Goal: Task Accomplishment & Management: Manage account settings

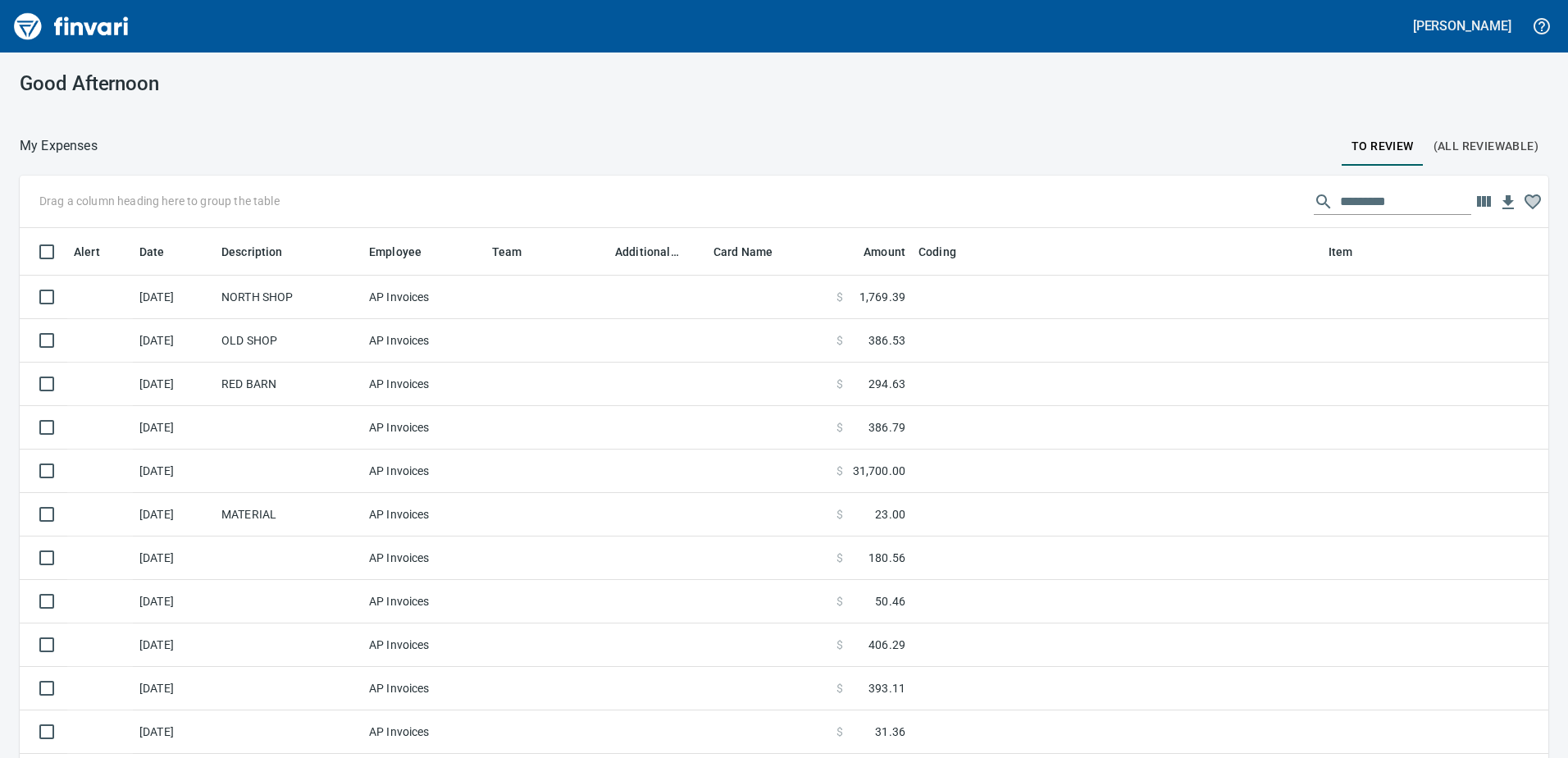
scroll to position [565, 1492]
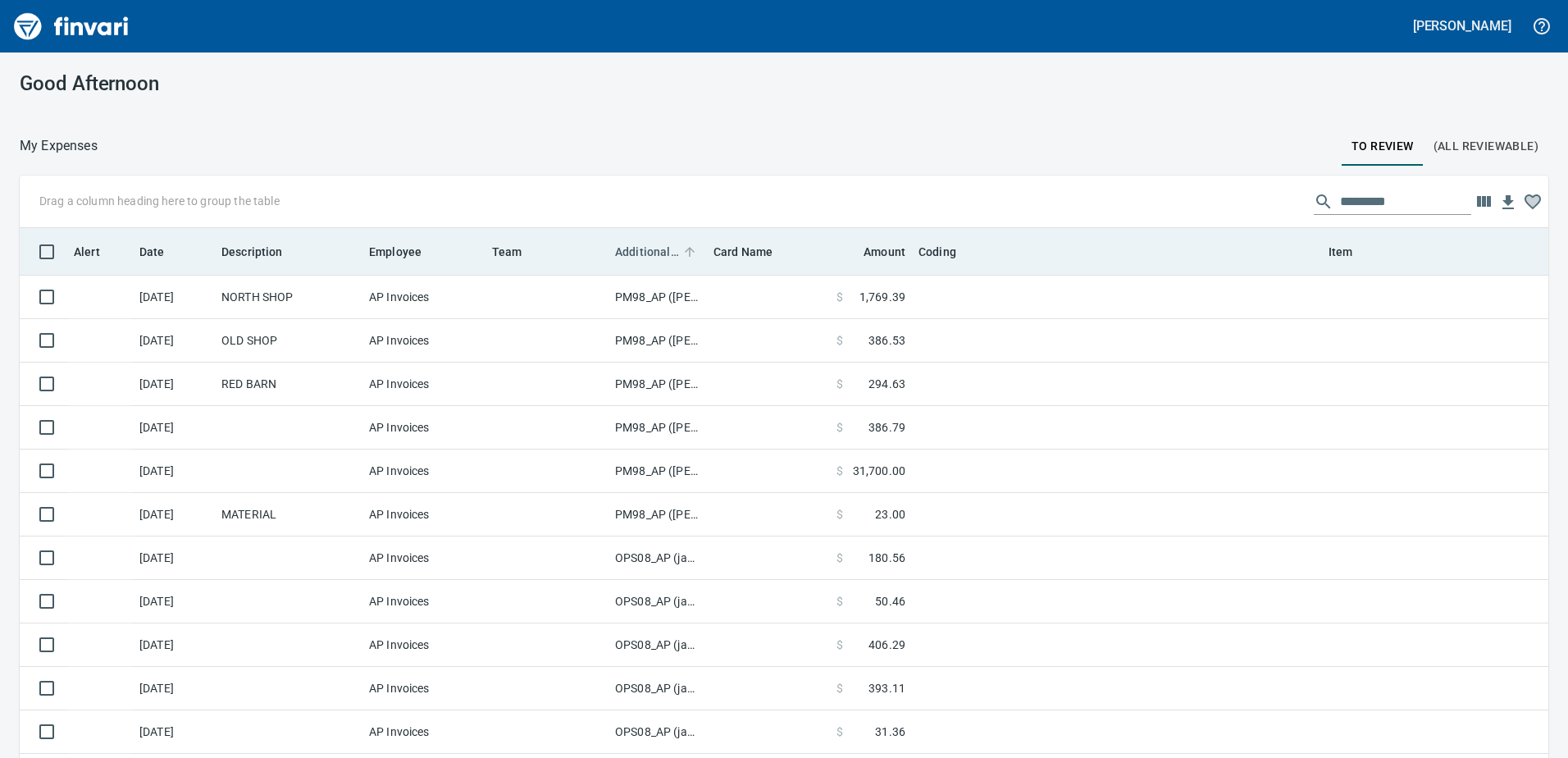
click at [637, 245] on span "Additional Reviewer" at bounding box center [646, 251] width 64 height 19
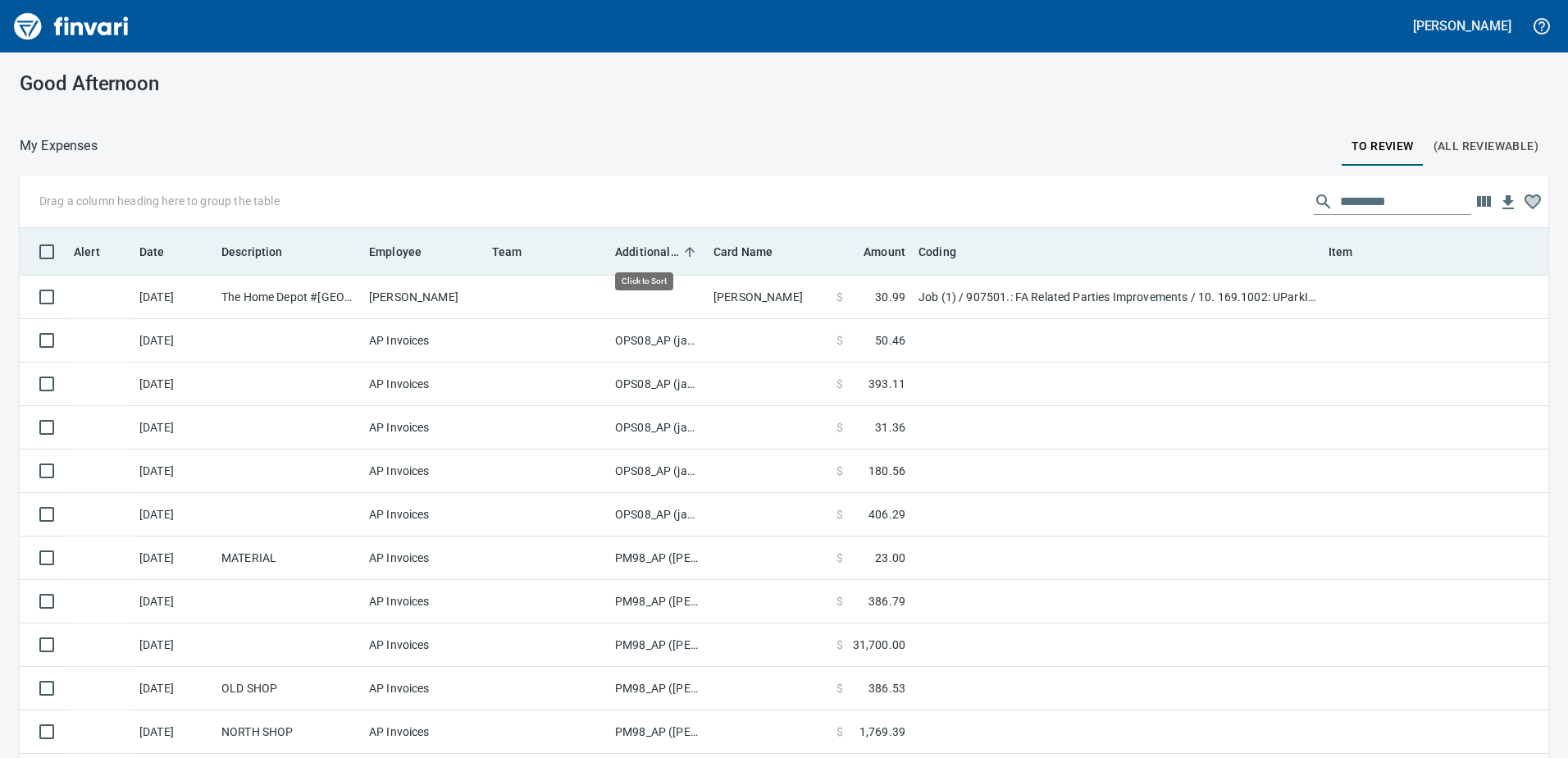
click at [637, 245] on span "Additional Reviewer" at bounding box center [646, 251] width 64 height 19
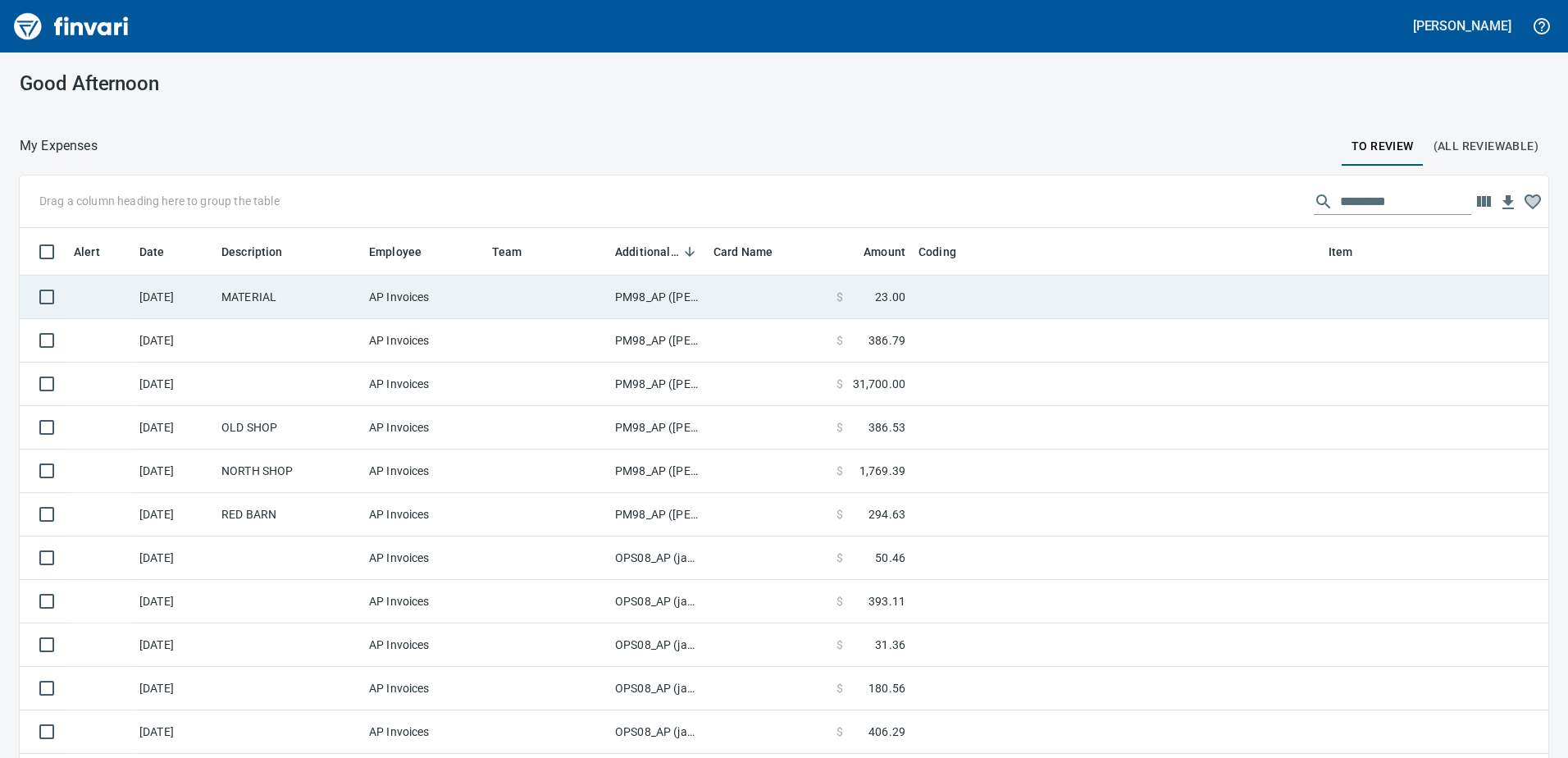
click at [637, 293] on td "PM98_AP ([PERSON_NAME], [PERSON_NAME])" at bounding box center [657, 298] width 98 height 44
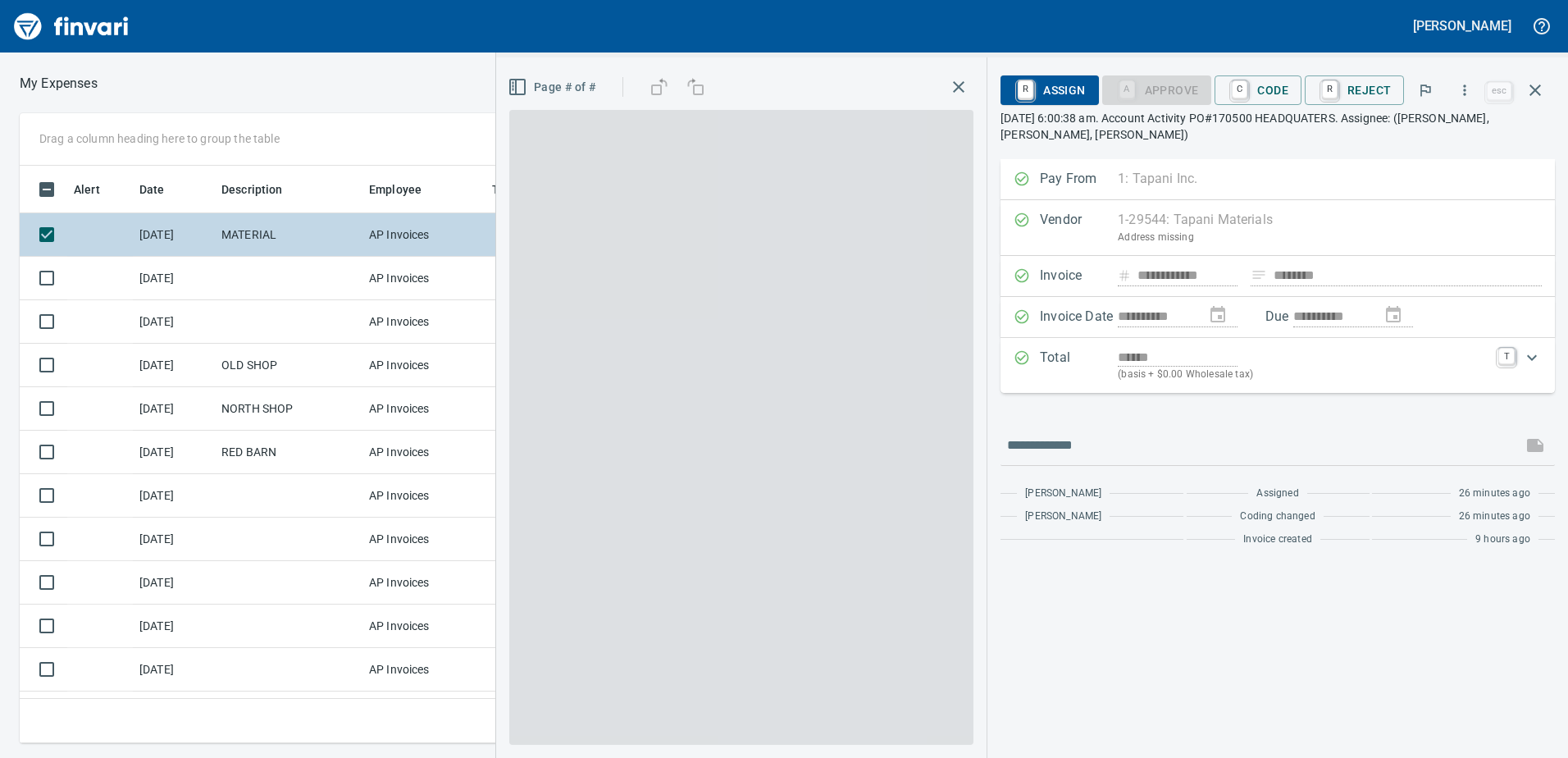
scroll to position [553, 1094]
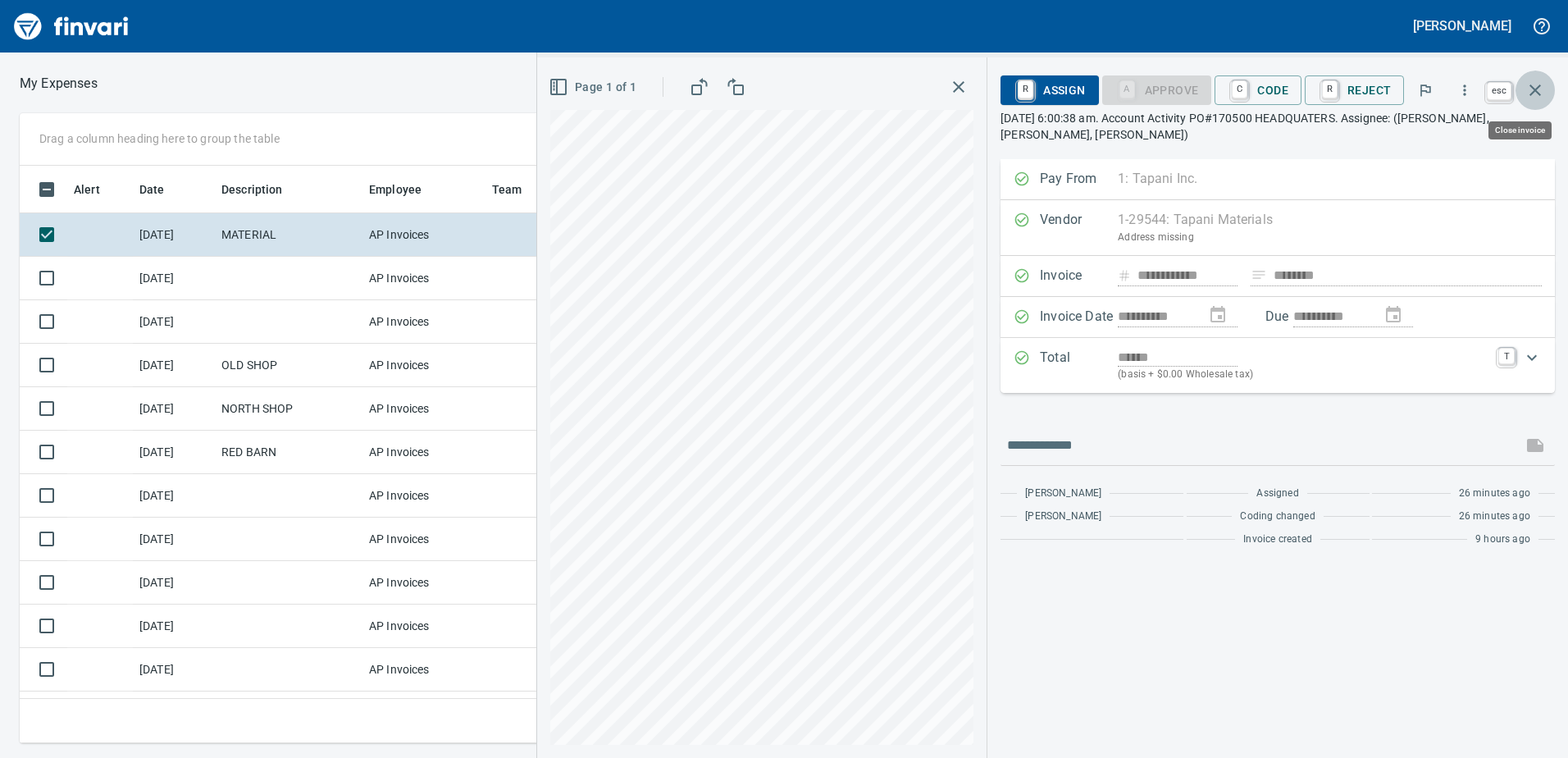
click at [1532, 86] on icon "button" at bounding box center [1535, 91] width 12 height 12
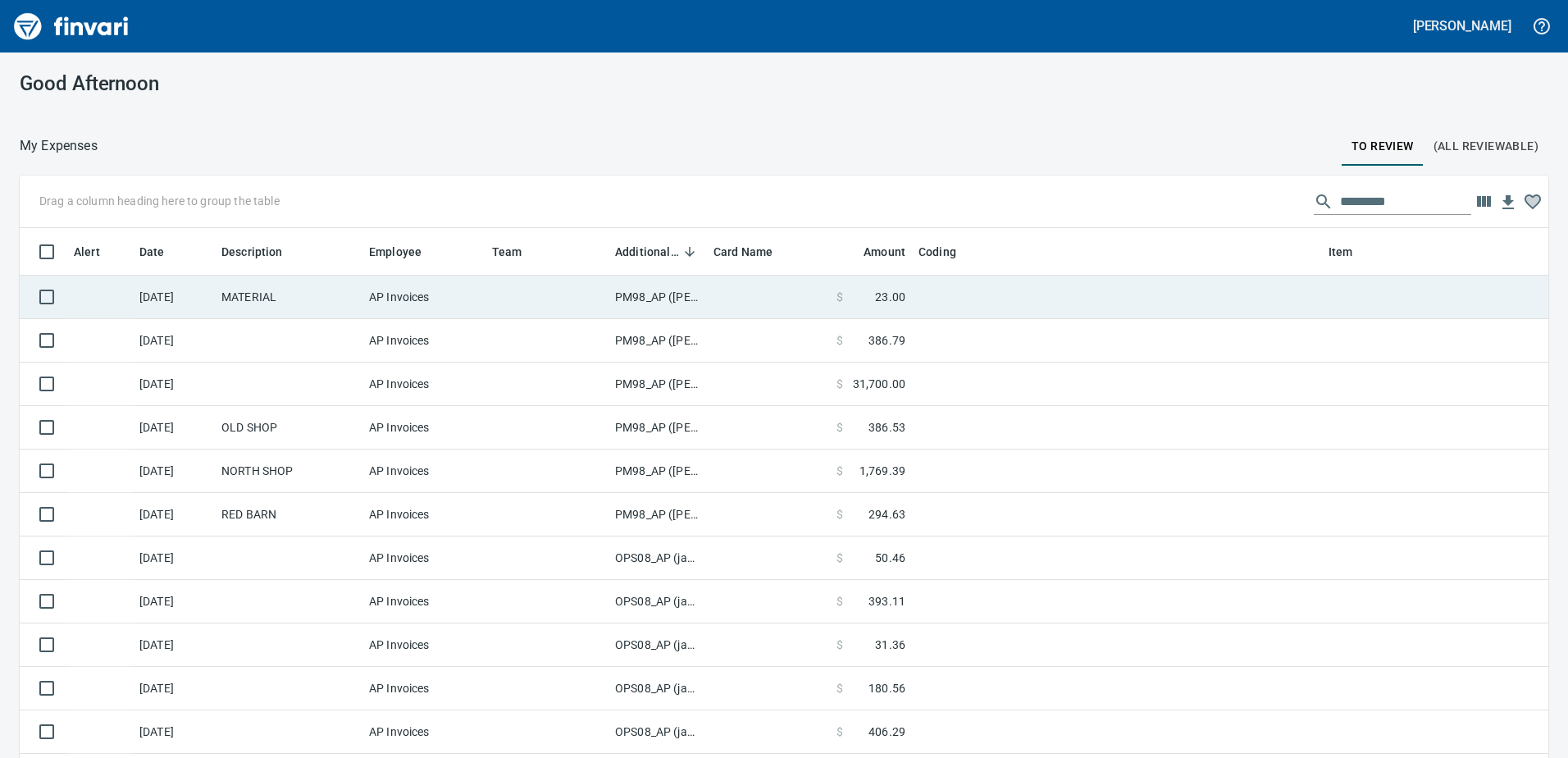
scroll to position [565, 1492]
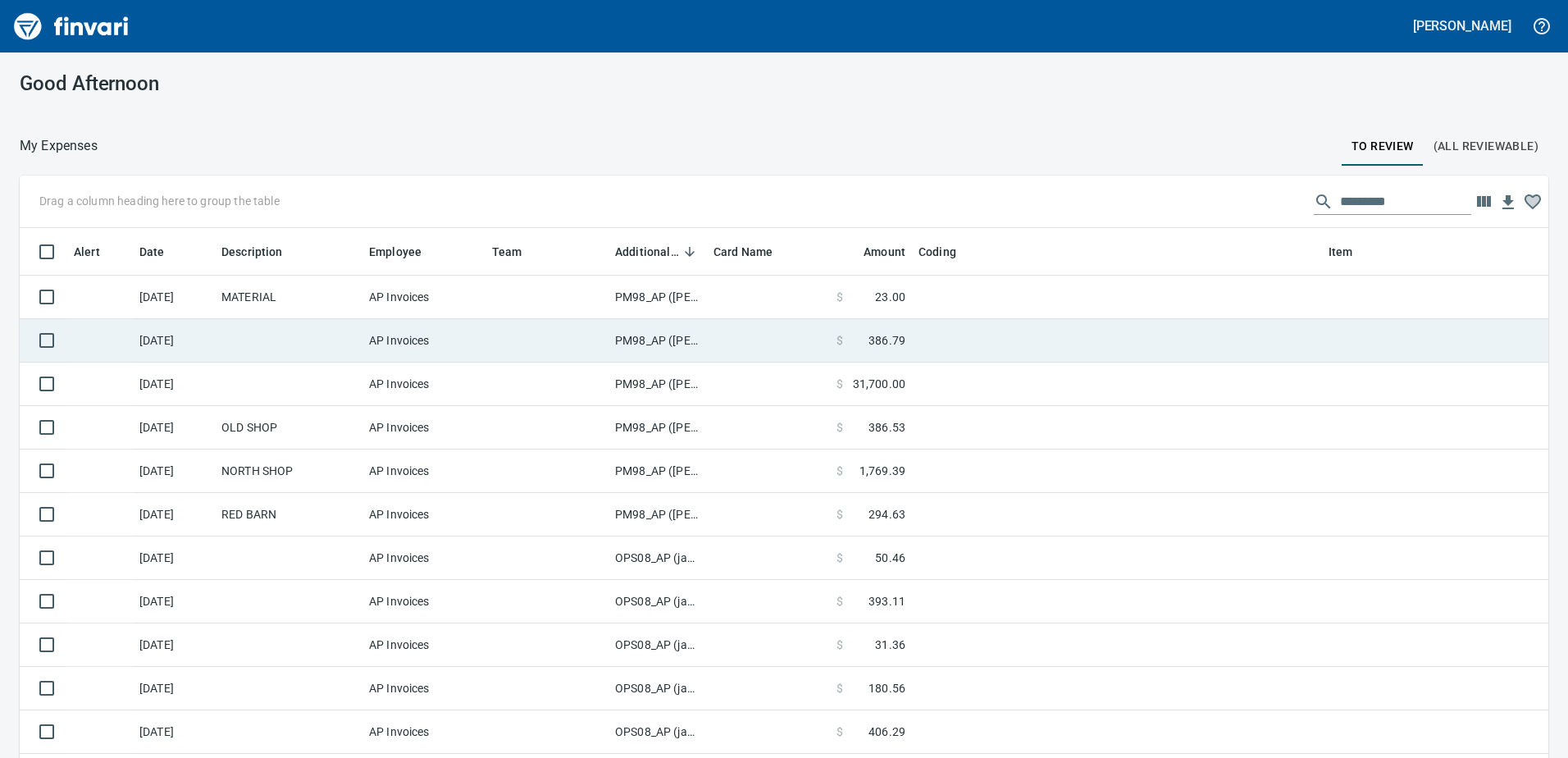
click at [636, 343] on td "PM98_AP ([PERSON_NAME], [PERSON_NAME])" at bounding box center [657, 340] width 98 height 44
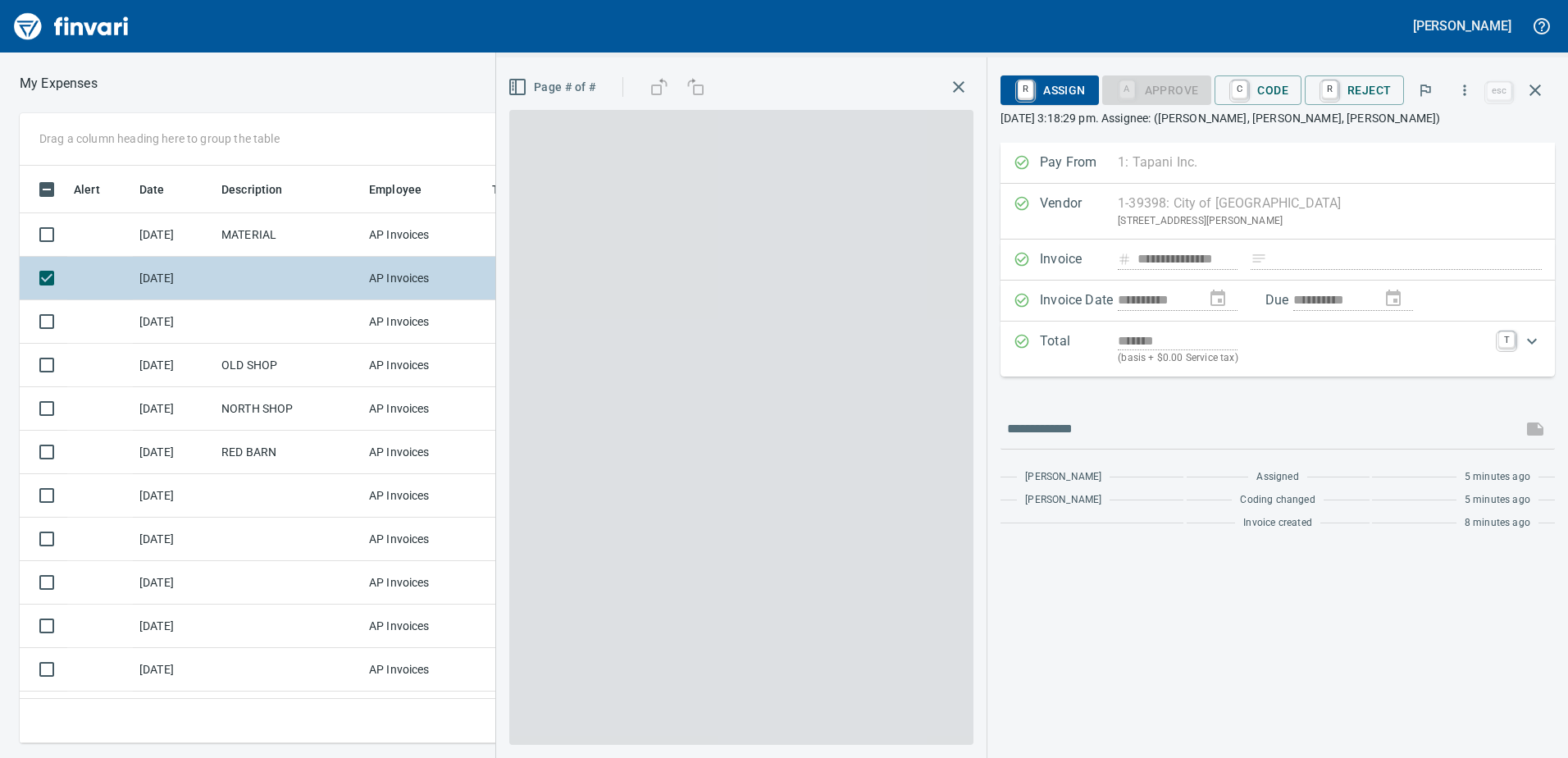
scroll to position [553, 1094]
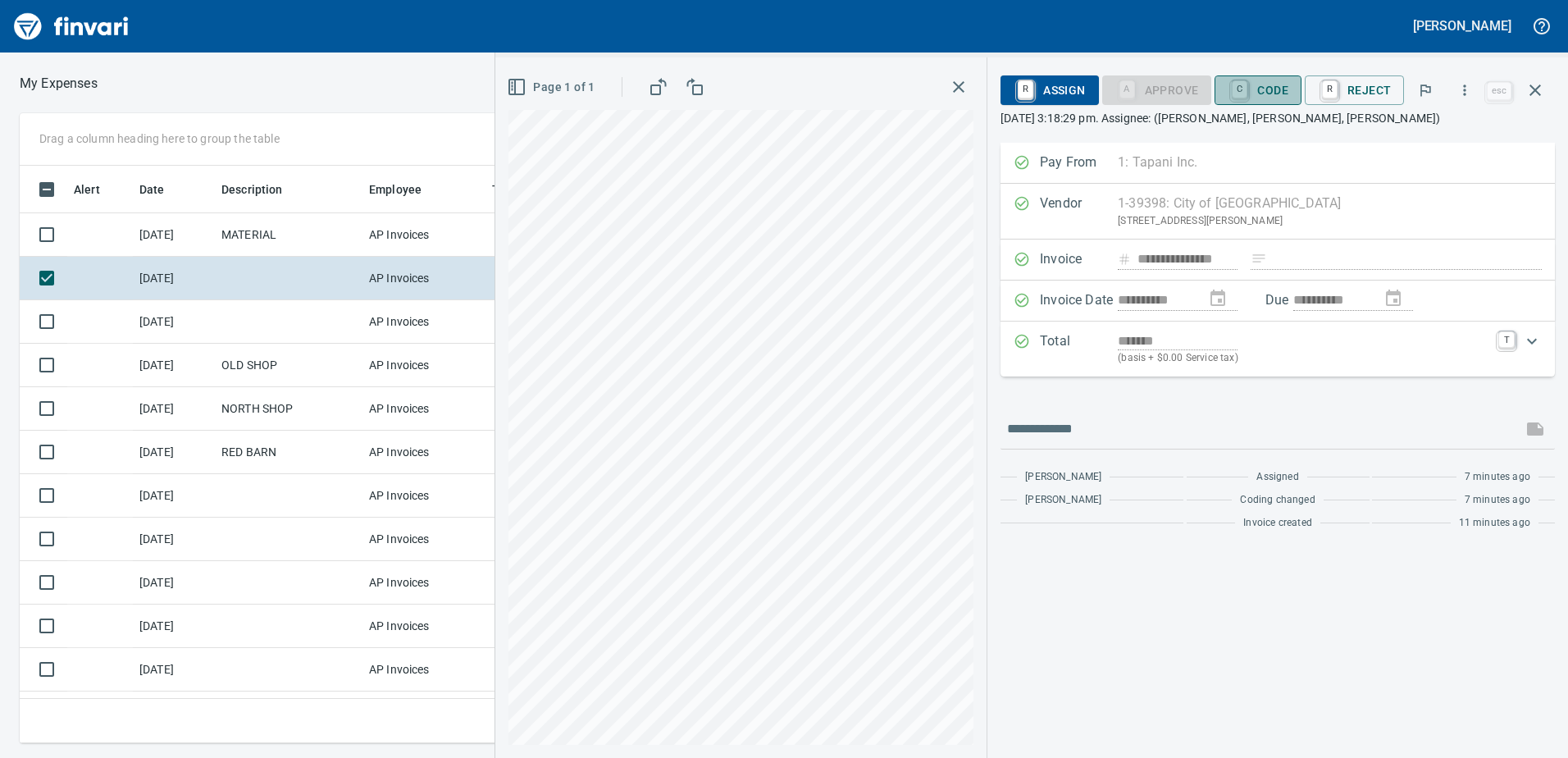
click at [1265, 91] on span "C Code" at bounding box center [1258, 90] width 60 height 28
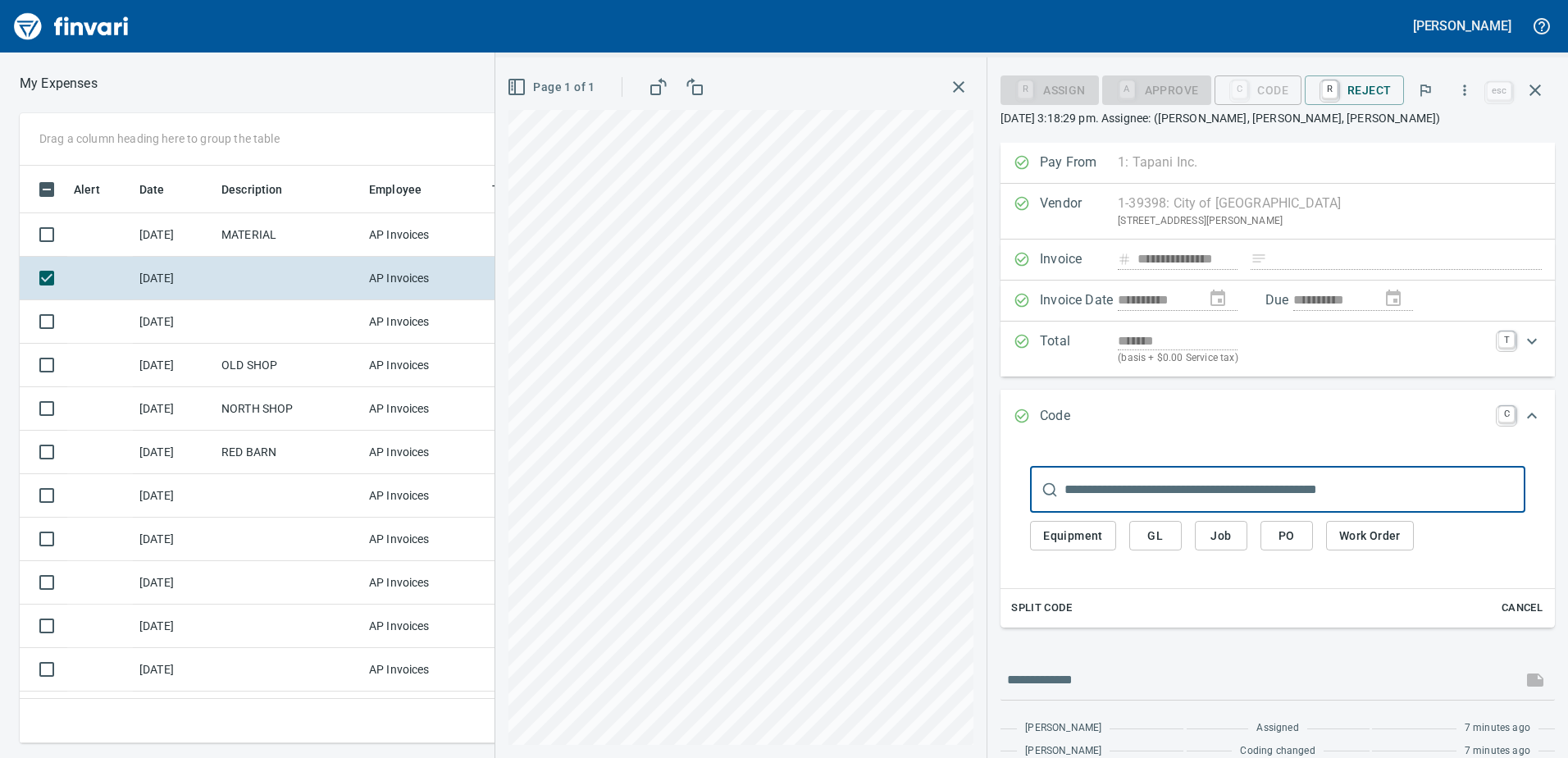
click at [1160, 532] on span "GL" at bounding box center [1155, 536] width 26 height 20
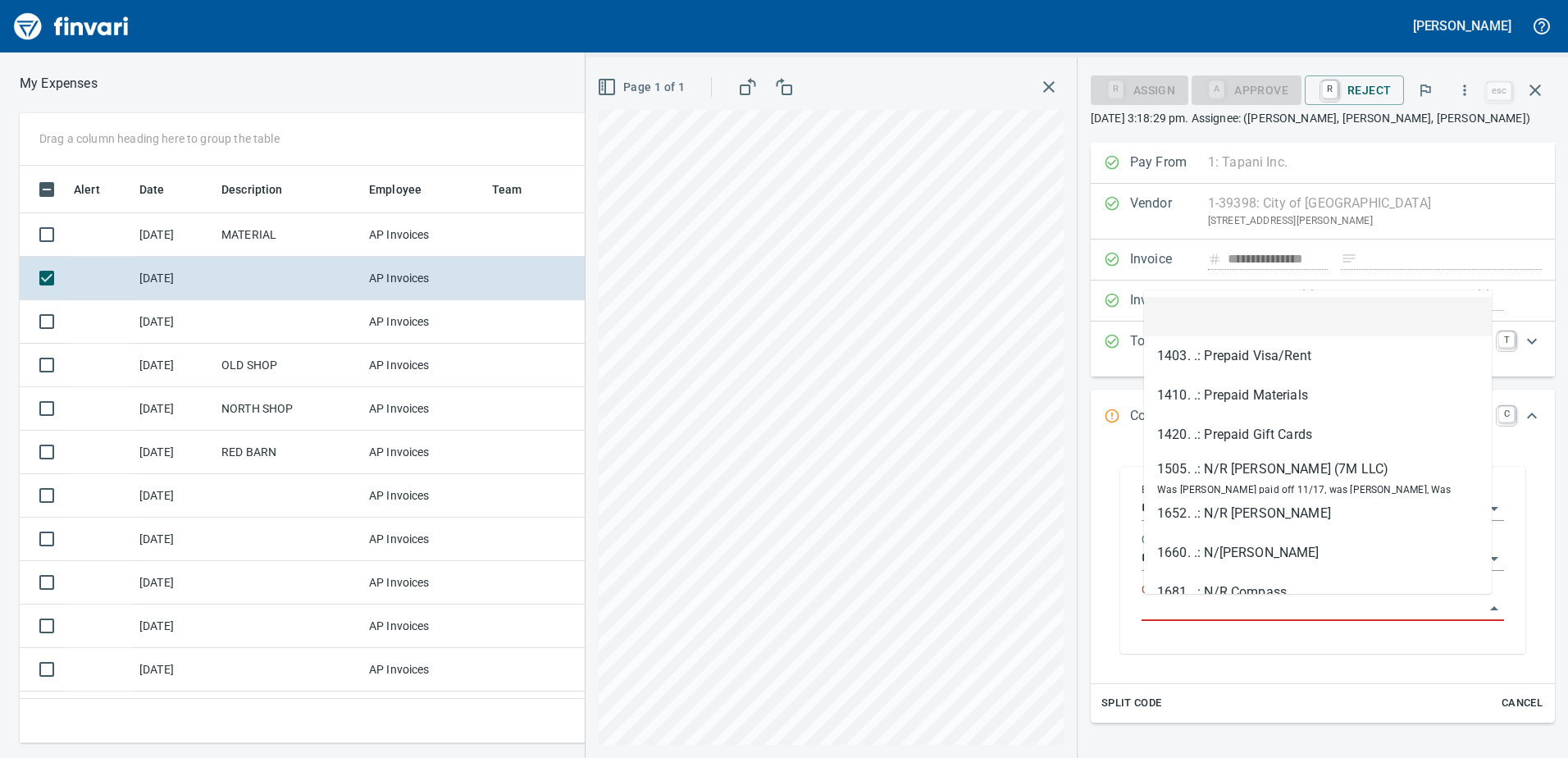
click at [1175, 615] on input "GL Account" at bounding box center [1312, 608] width 343 height 23
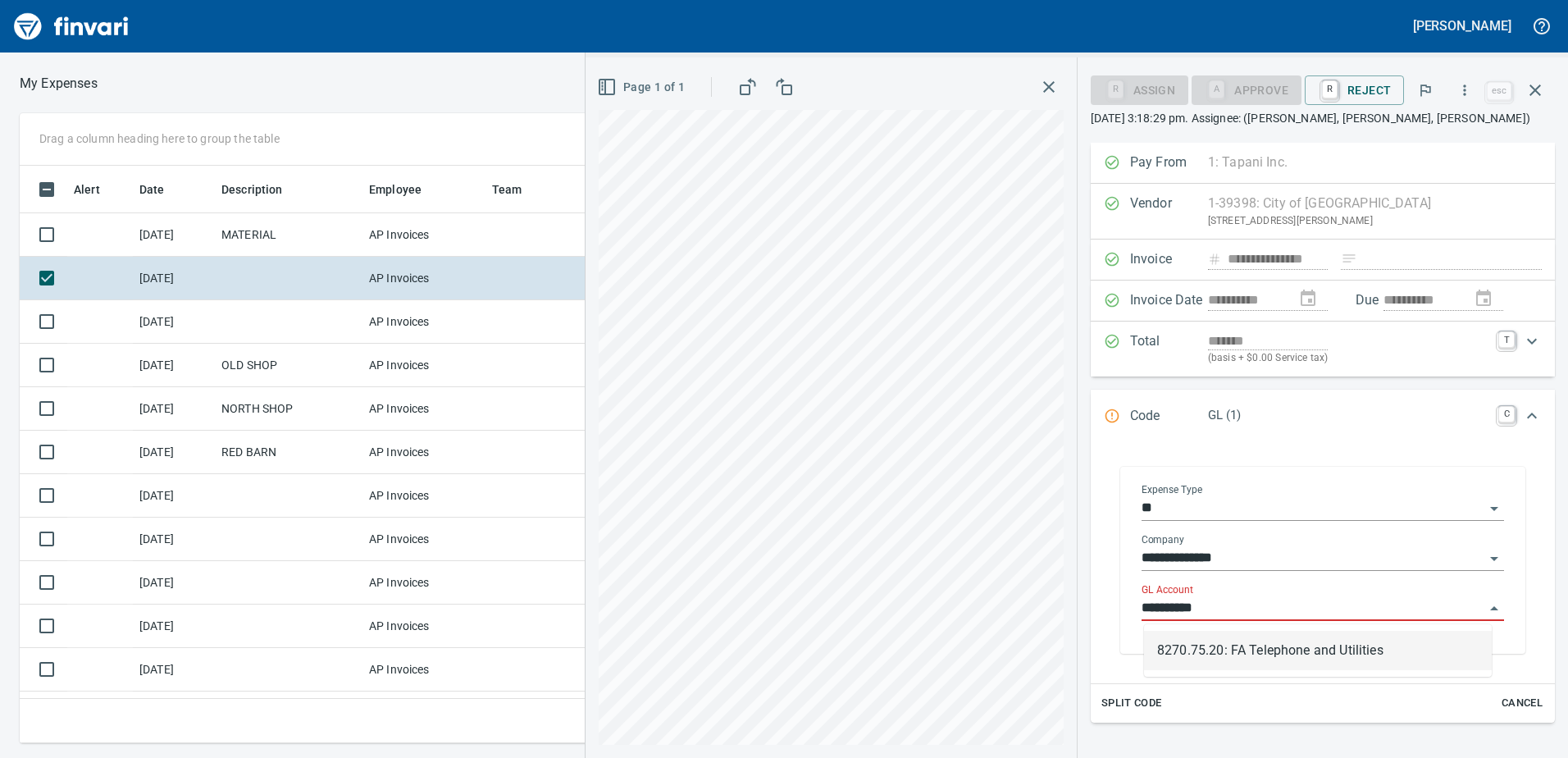
click at [1226, 648] on li "8270.75.20: FA Telephone and Utilities" at bounding box center [1317, 650] width 348 height 39
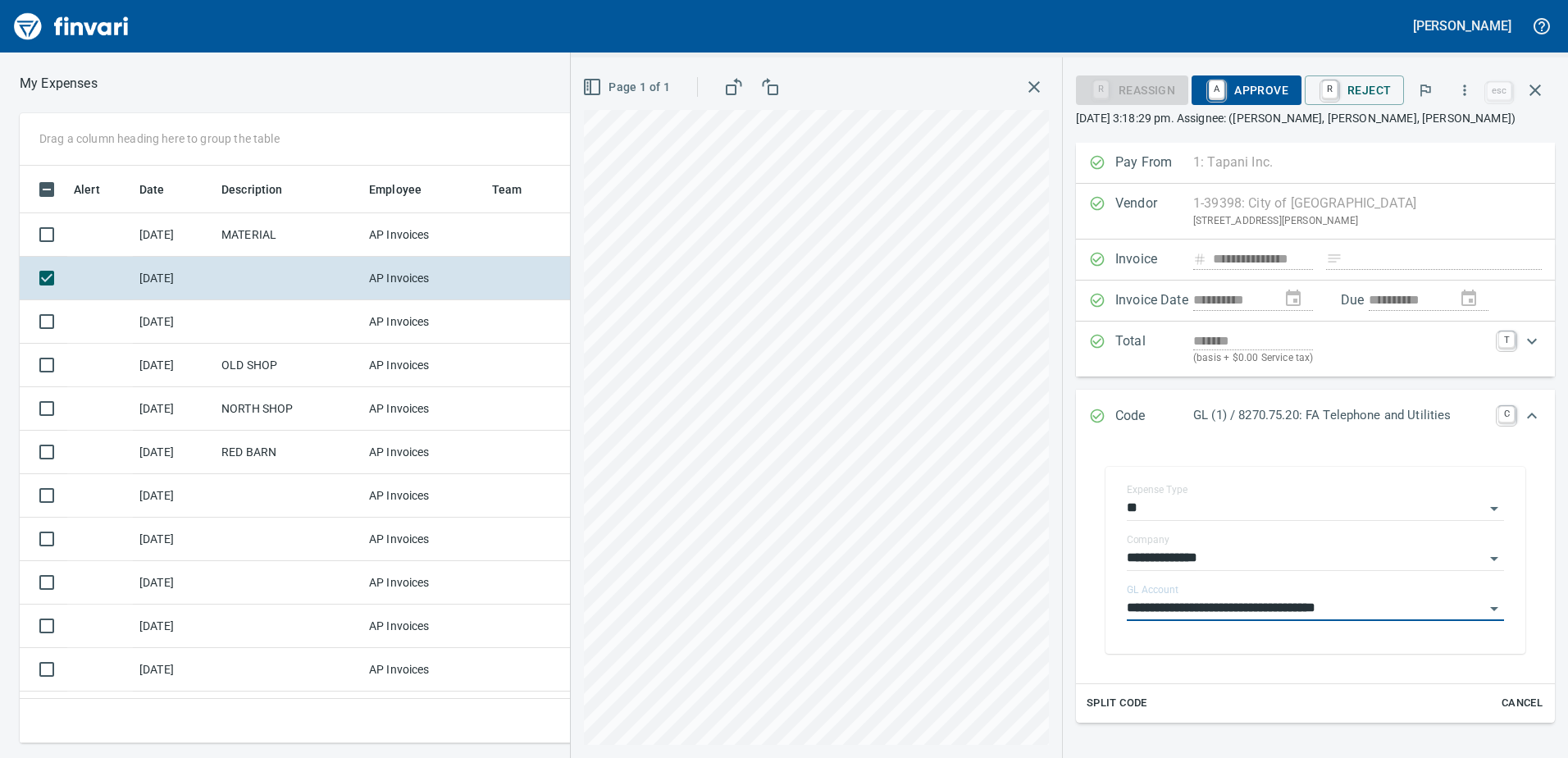
type input "**********"
click at [1275, 91] on span "A Approve" at bounding box center [1247, 90] width 84 height 28
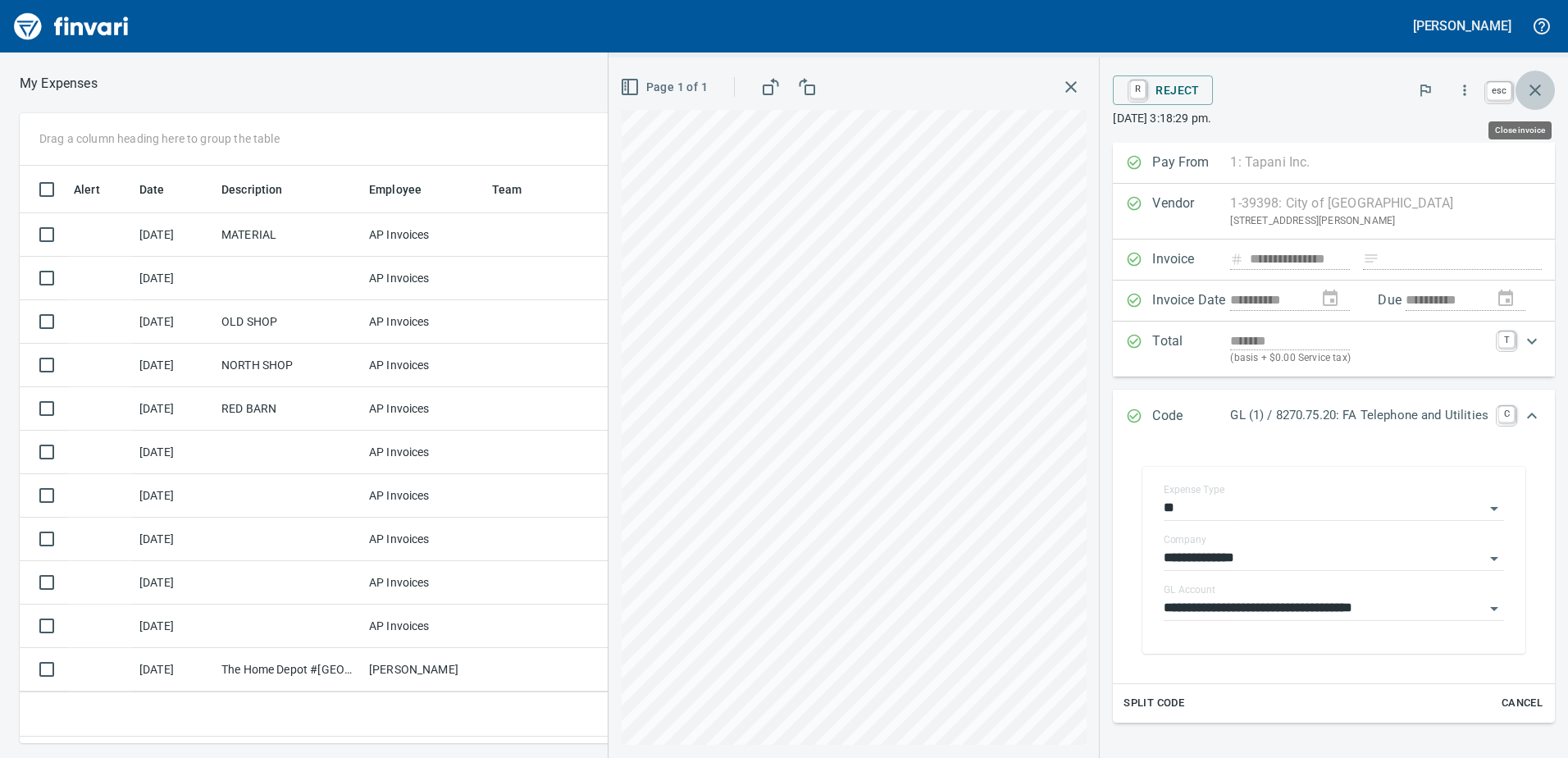
click at [1540, 89] on icon "button" at bounding box center [1534, 90] width 19 height 19
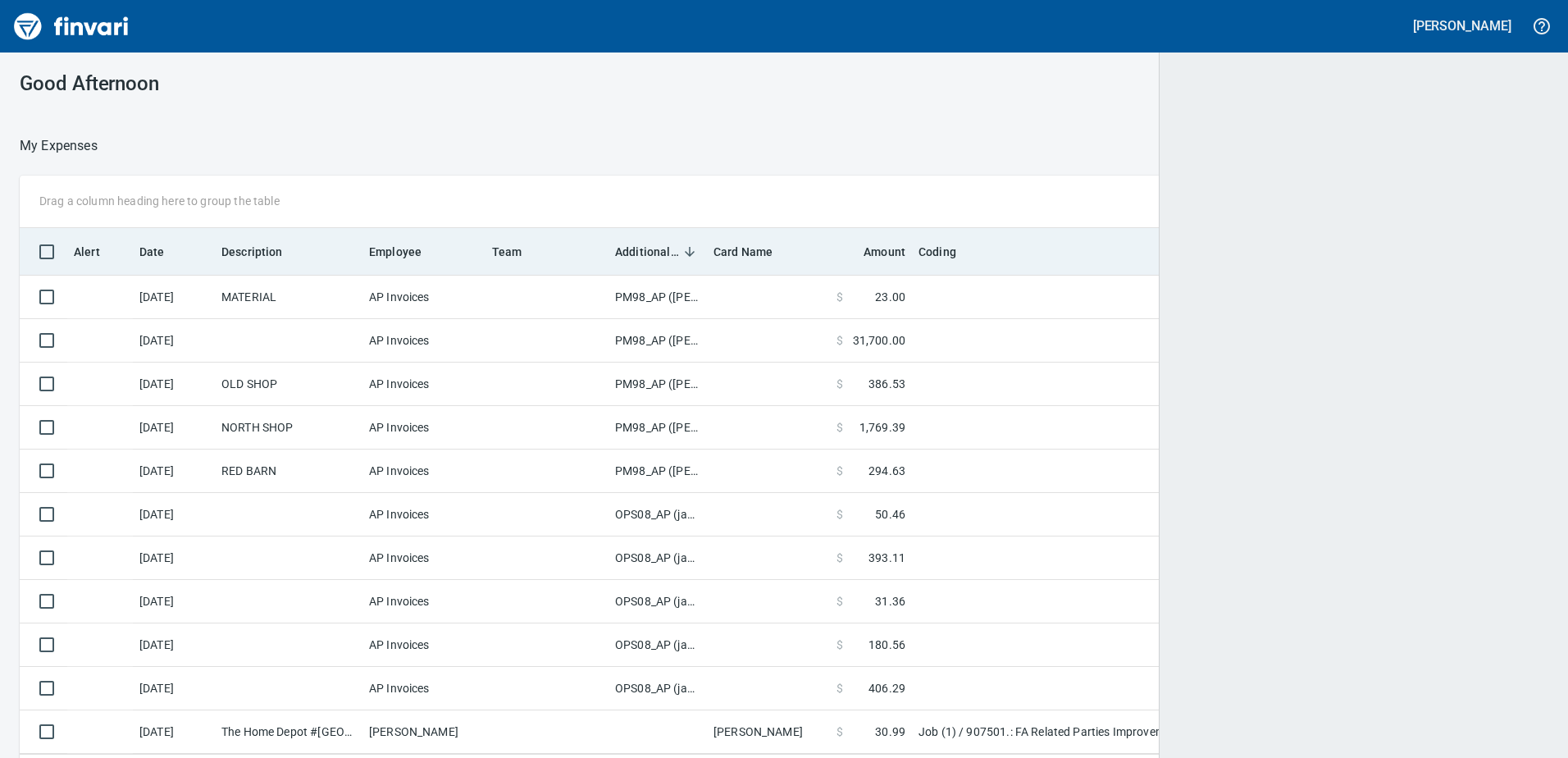
scroll to position [2, 2]
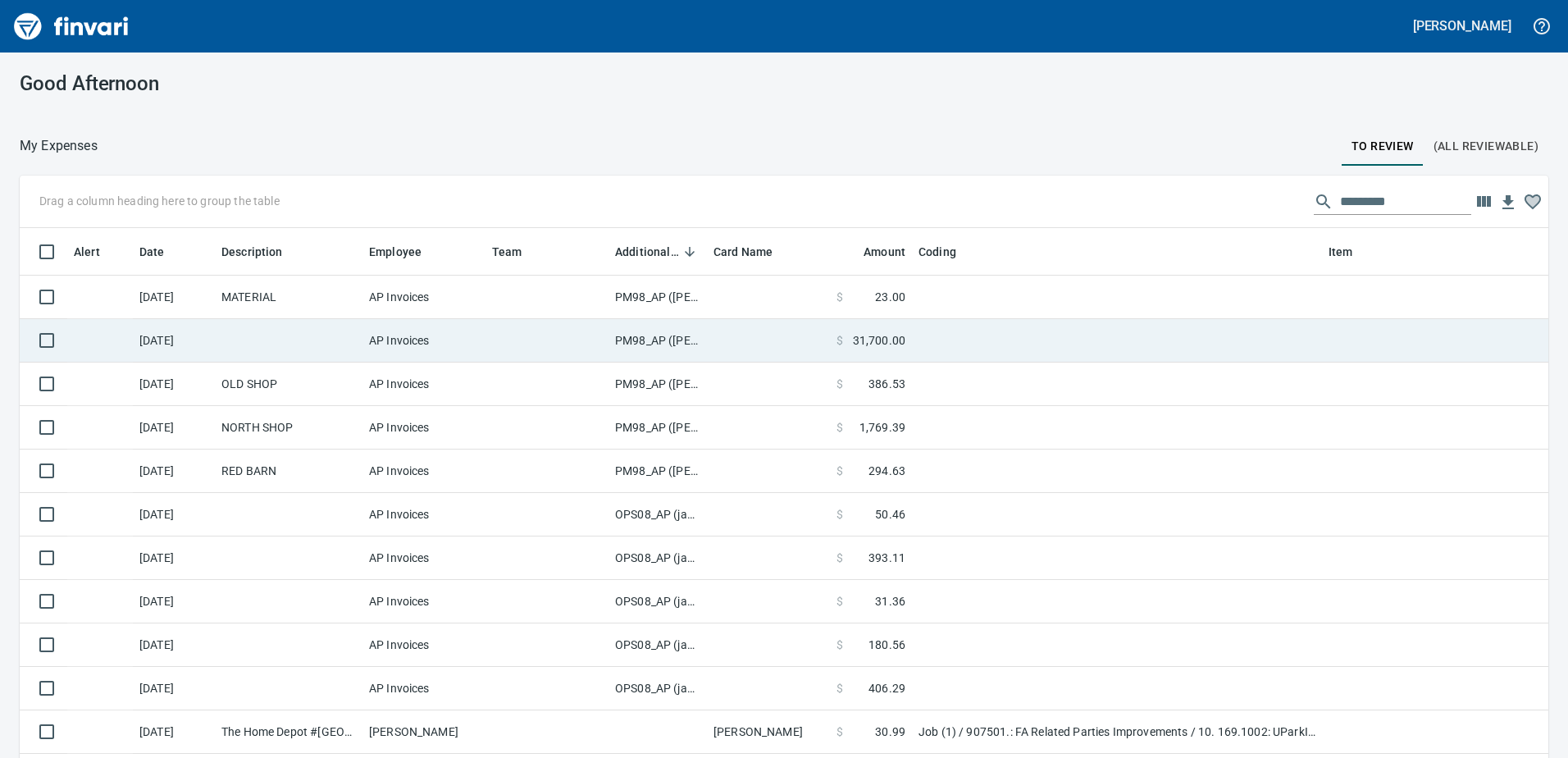
click at [636, 331] on td "PM98_AP ([PERSON_NAME], [PERSON_NAME])" at bounding box center [657, 340] width 98 height 44
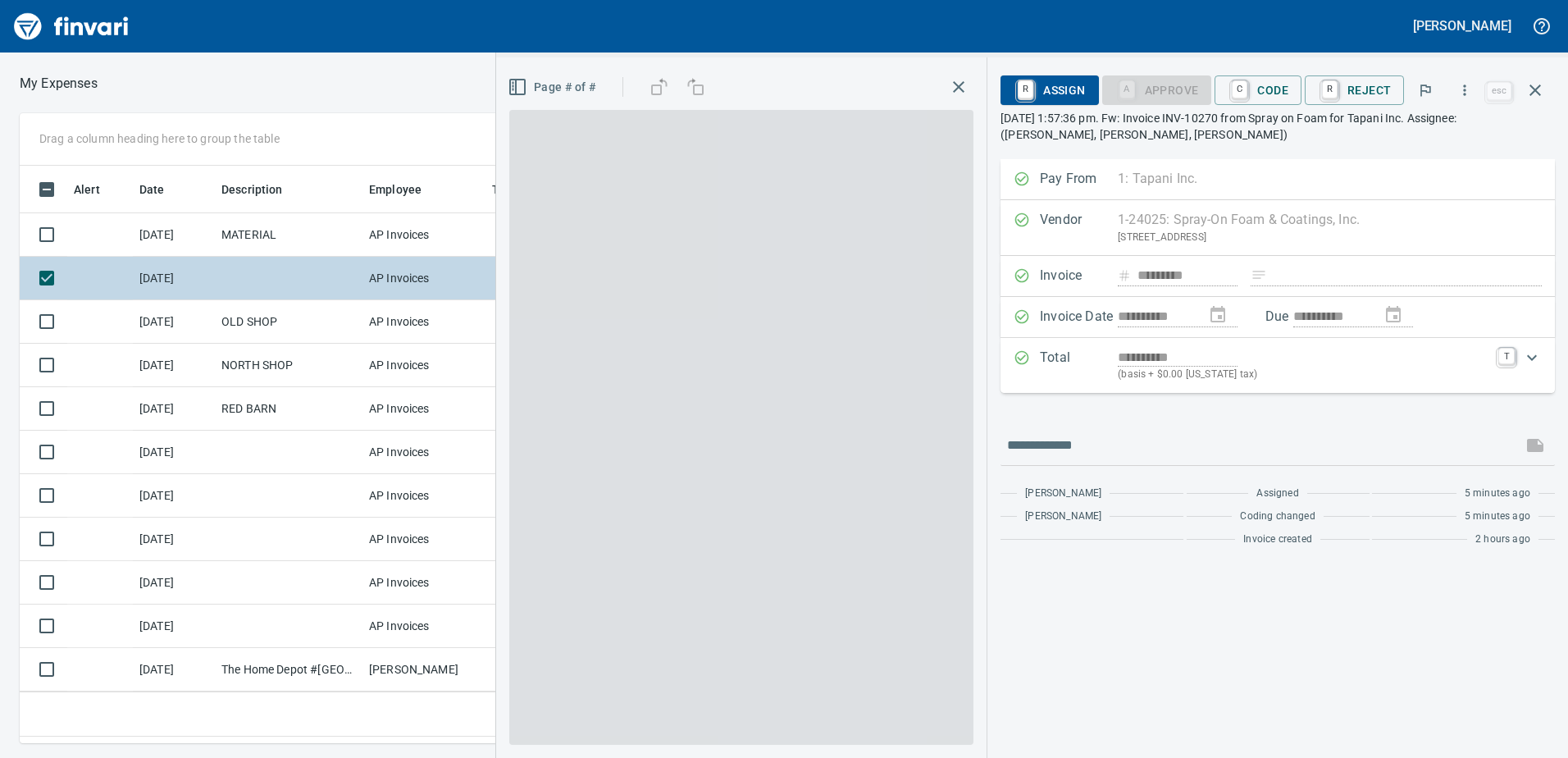
scroll to position [553, 1094]
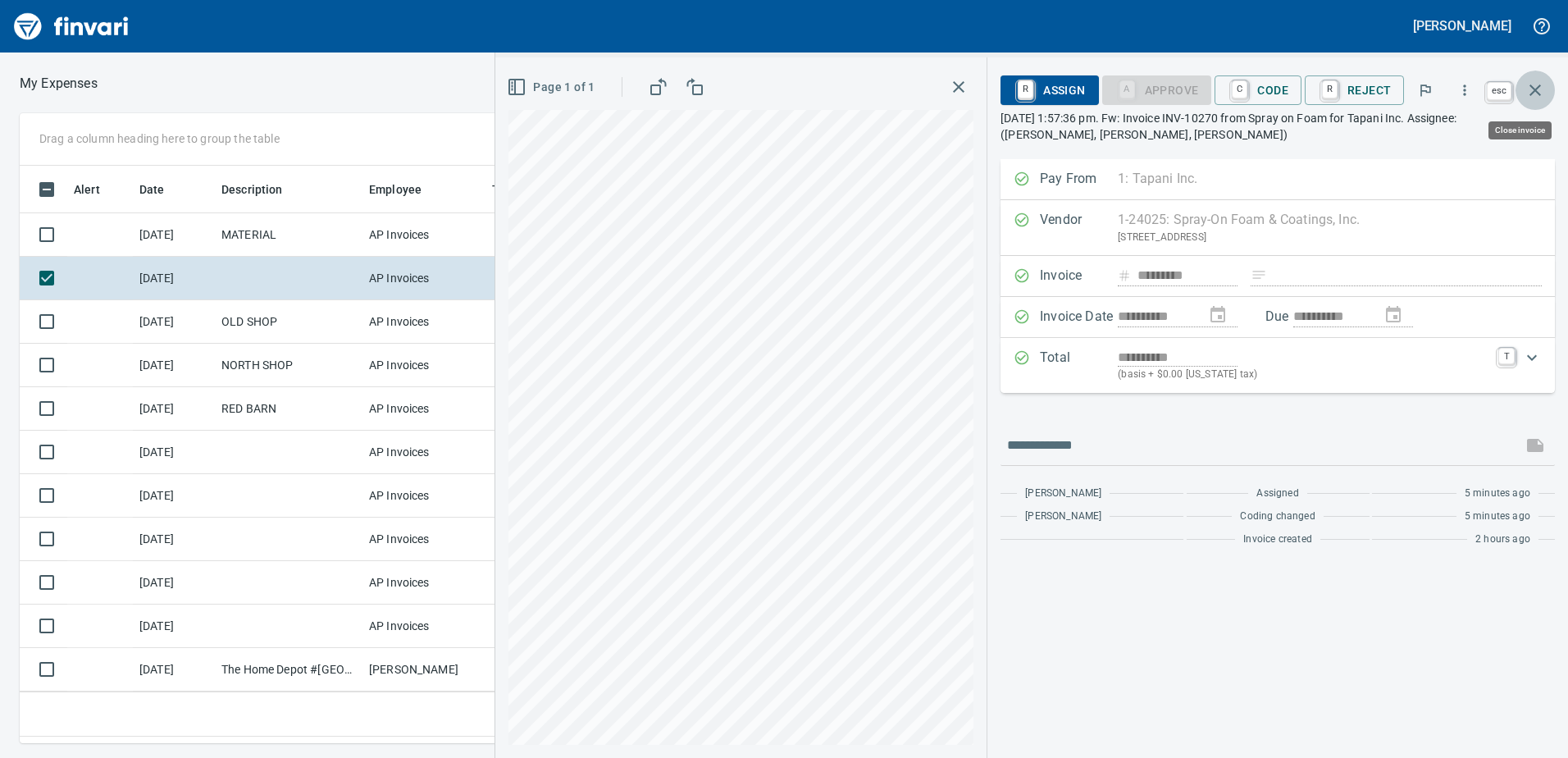
click at [1534, 86] on icon "button" at bounding box center [1534, 90] width 19 height 19
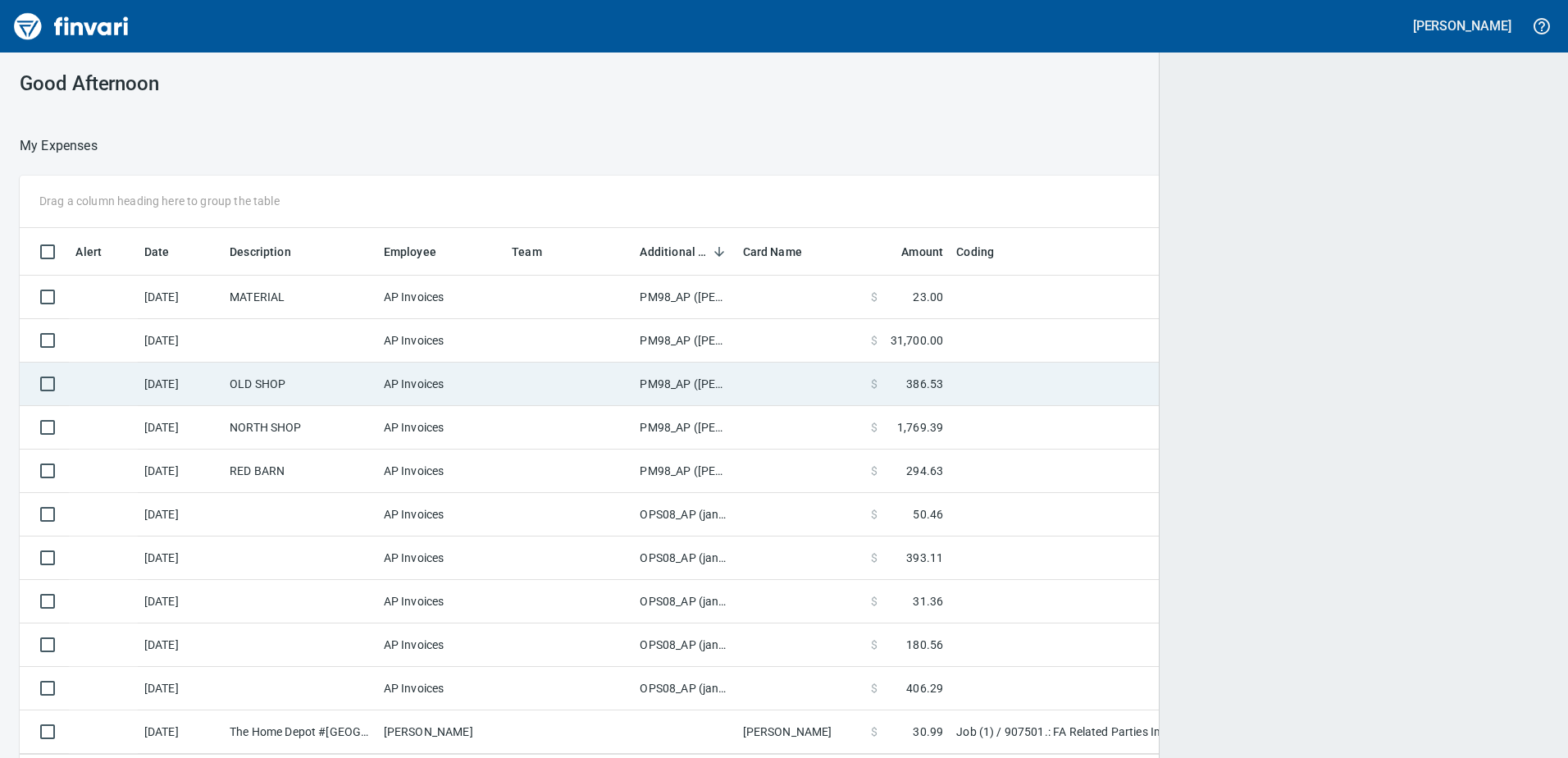
scroll to position [565, 1502]
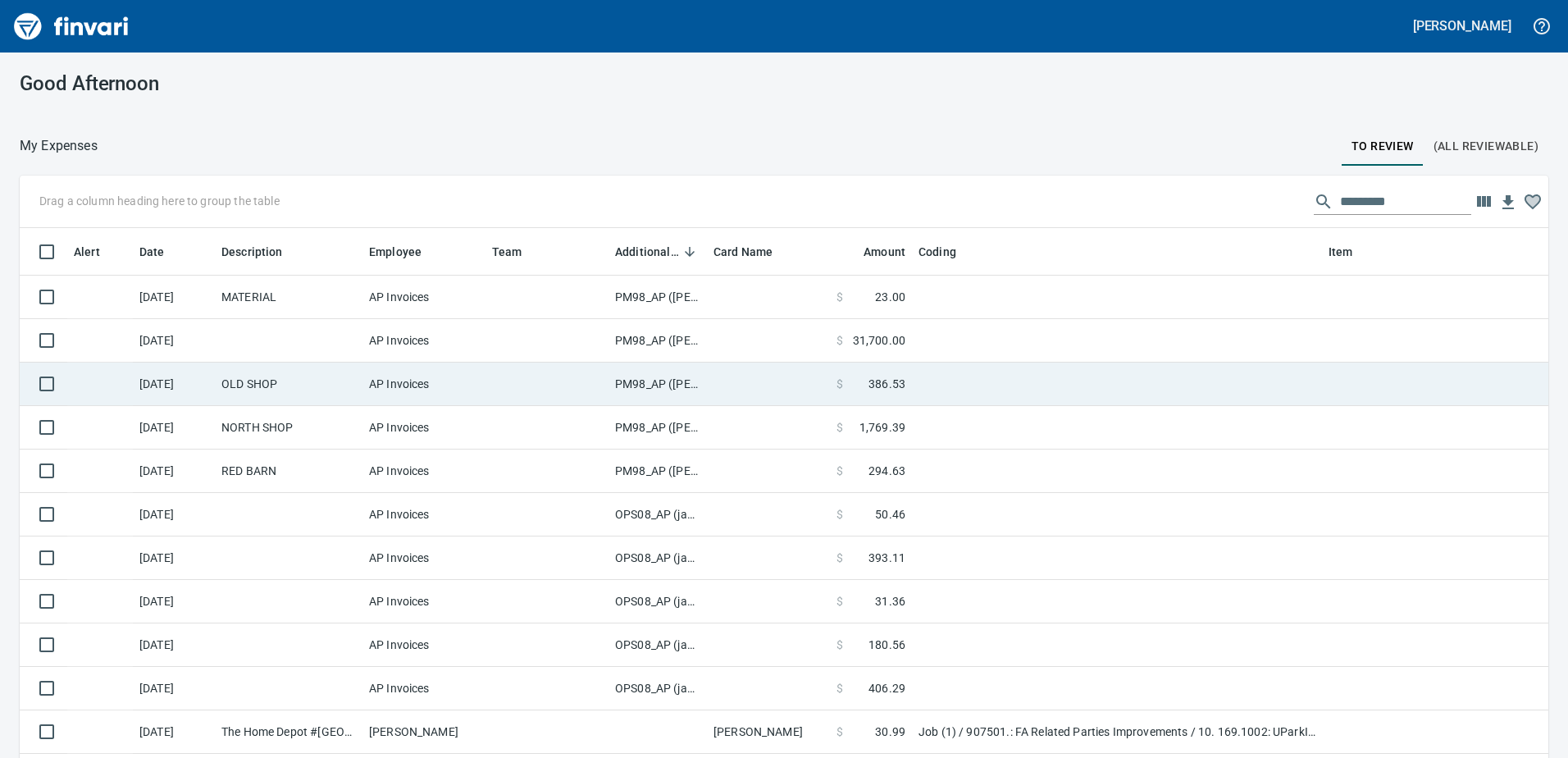
click at [645, 379] on td "PM98_AP ([PERSON_NAME], [PERSON_NAME])" at bounding box center [657, 384] width 98 height 44
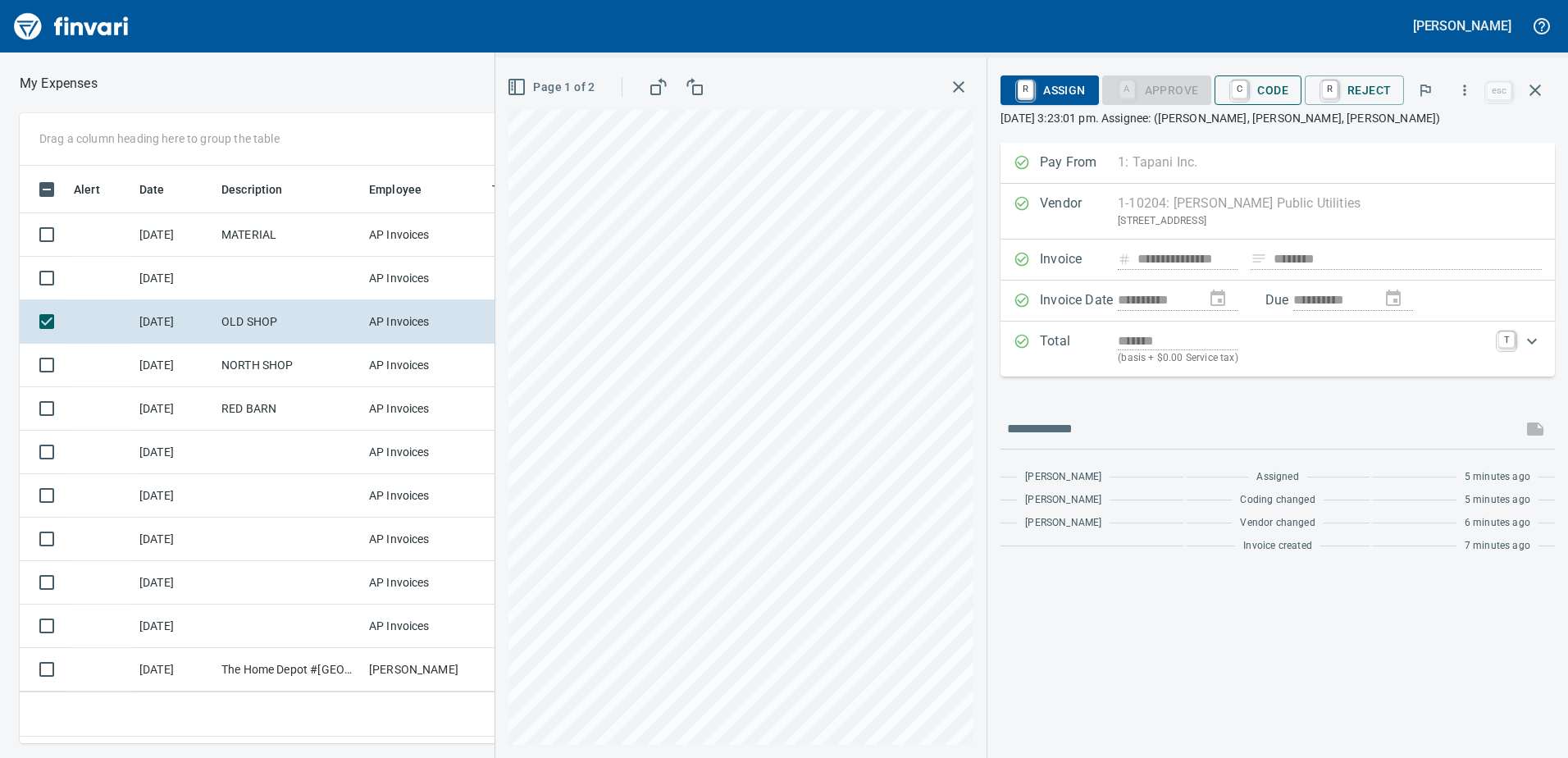
scroll to position [553, 1094]
click at [1275, 91] on span "C Code" at bounding box center [1258, 90] width 60 height 28
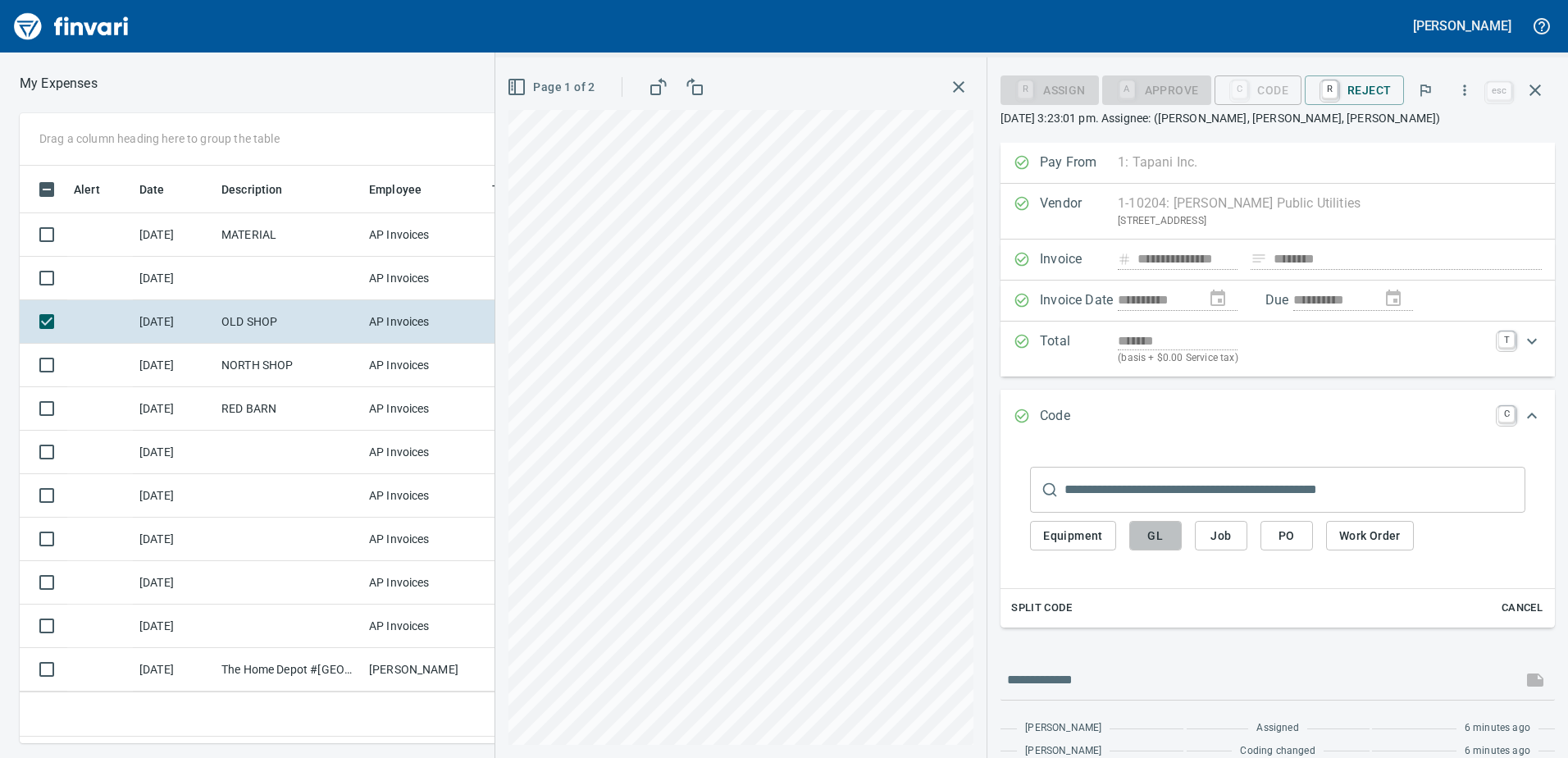
click at [1166, 538] on span "GL" at bounding box center [1155, 536] width 26 height 20
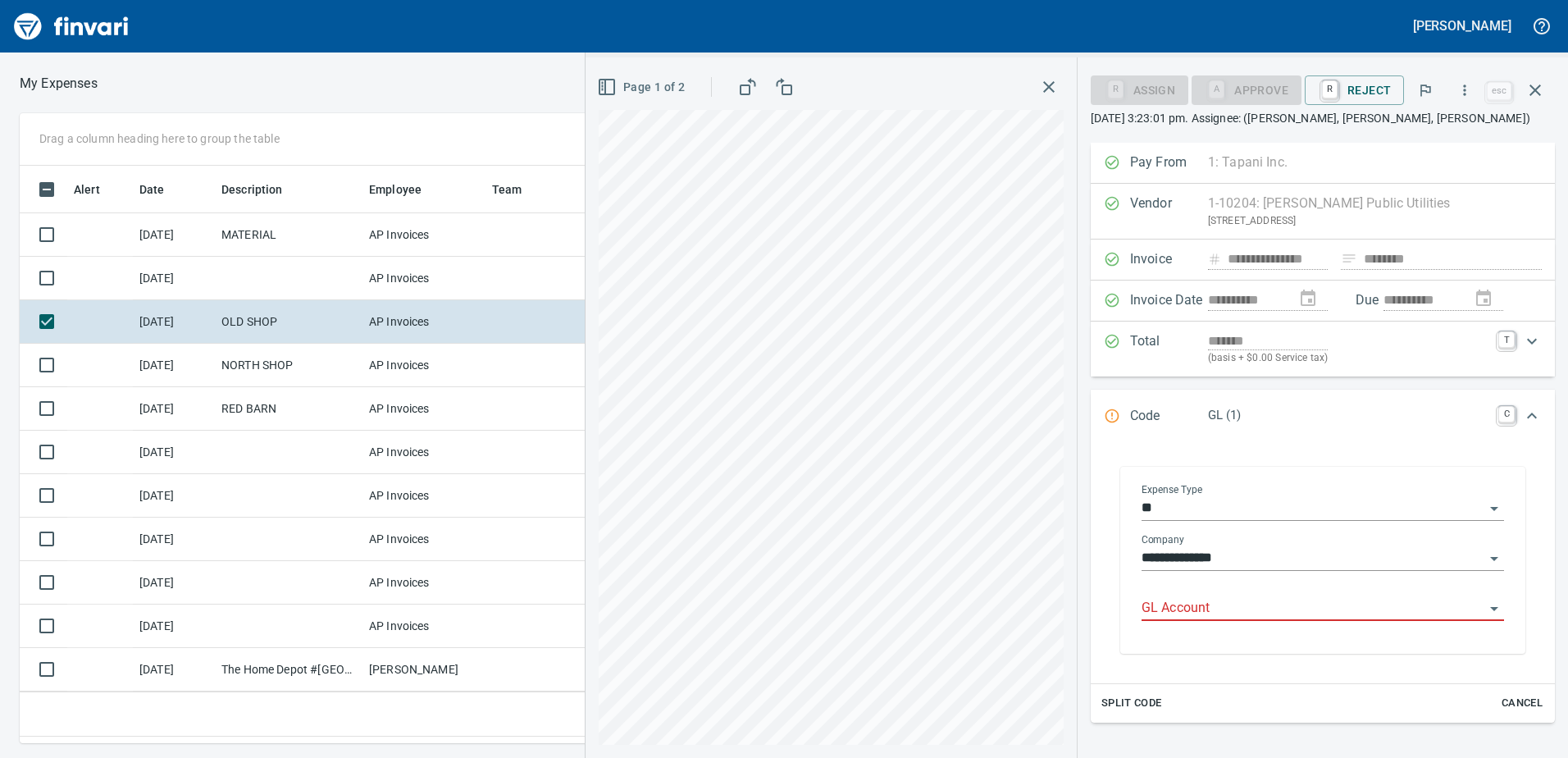
click at [1208, 604] on input "GL Account" at bounding box center [1312, 608] width 343 height 23
click at [1241, 649] on li "8270.75.10: FA Telephone And Utilities" at bounding box center [1317, 650] width 348 height 39
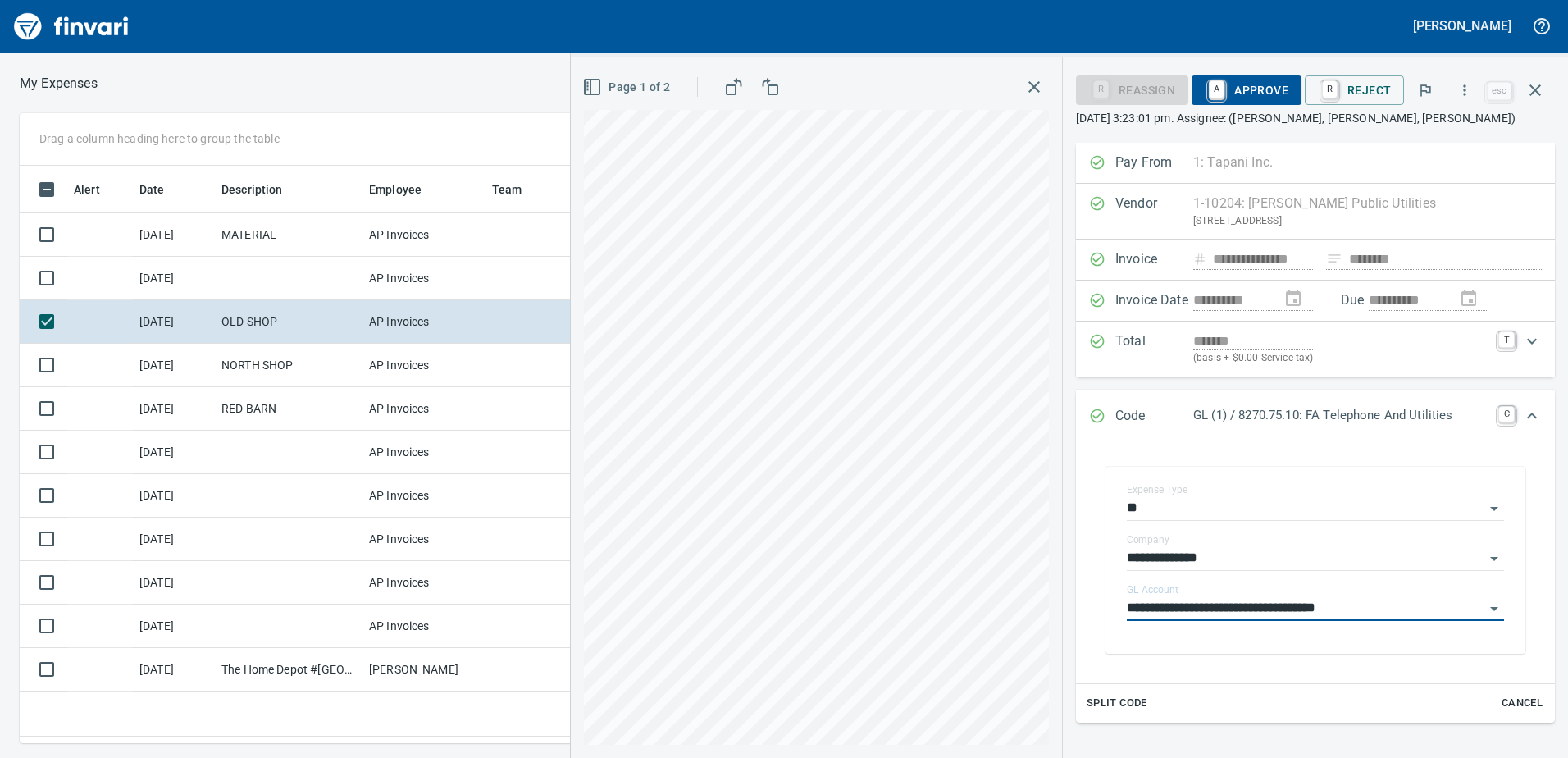
type input "**********"
click at [1261, 81] on span "A Approve" at bounding box center [1247, 90] width 84 height 28
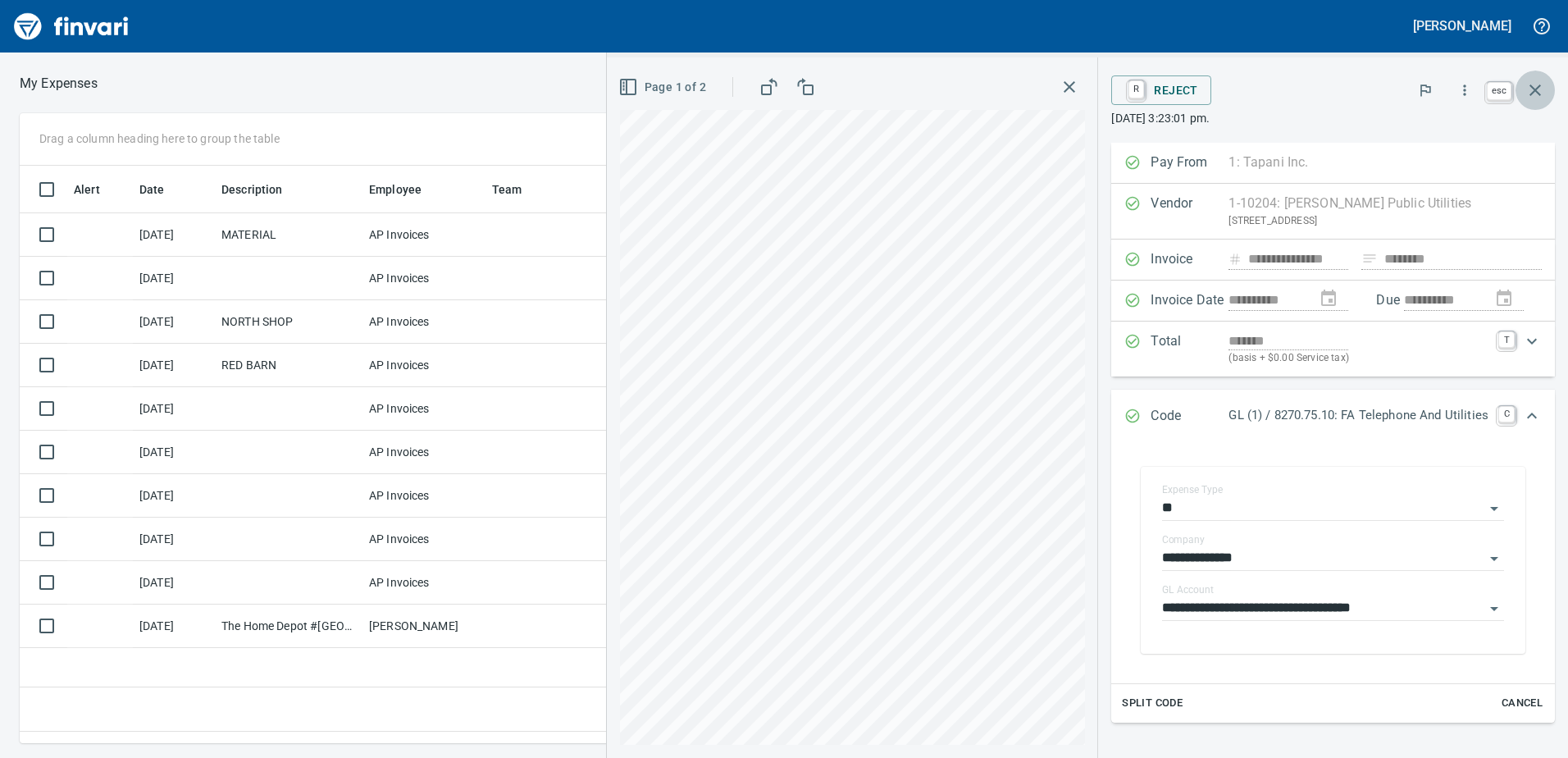
click at [1536, 85] on icon "button" at bounding box center [1534, 90] width 19 height 19
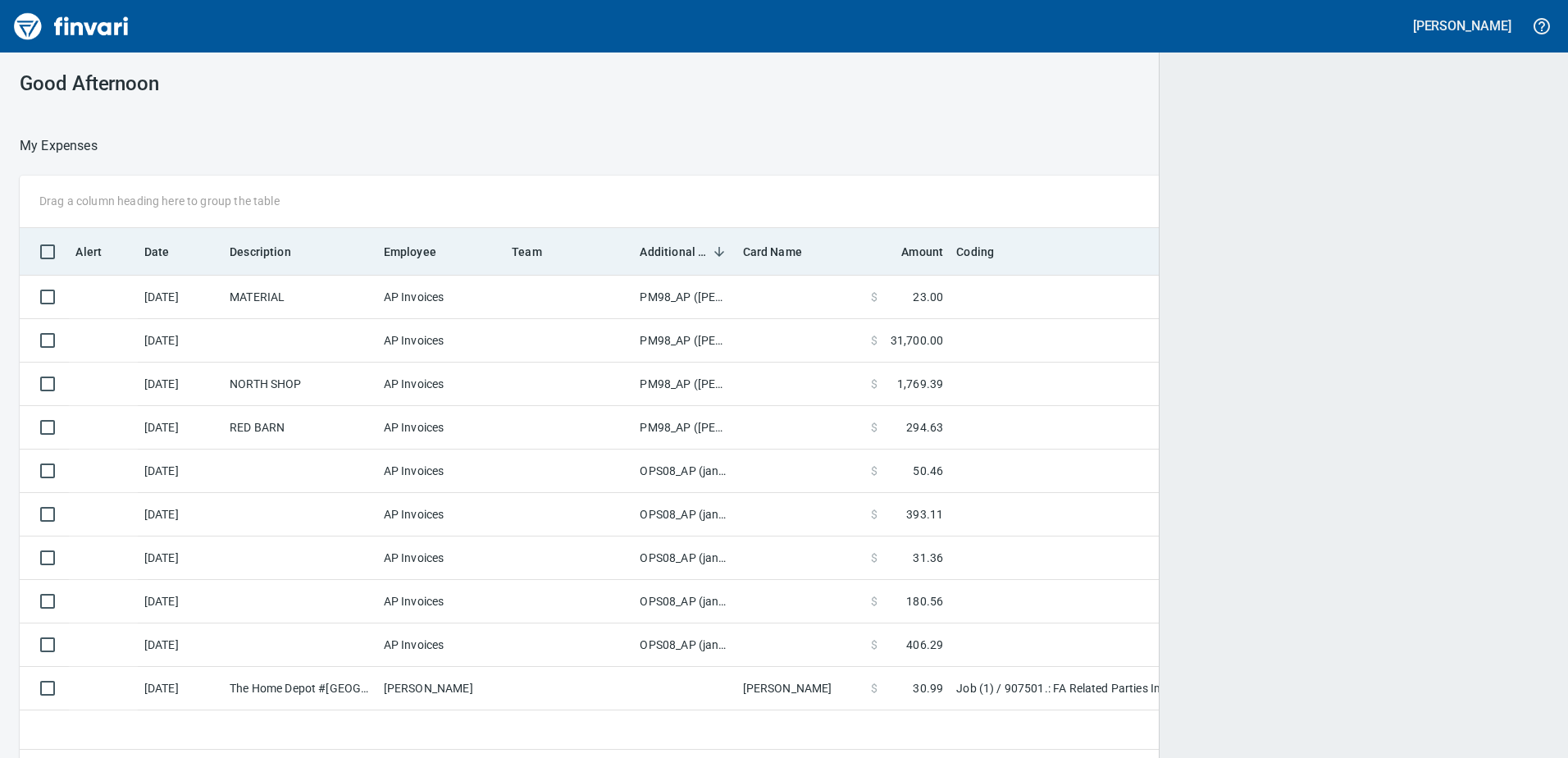
scroll to position [565, 1502]
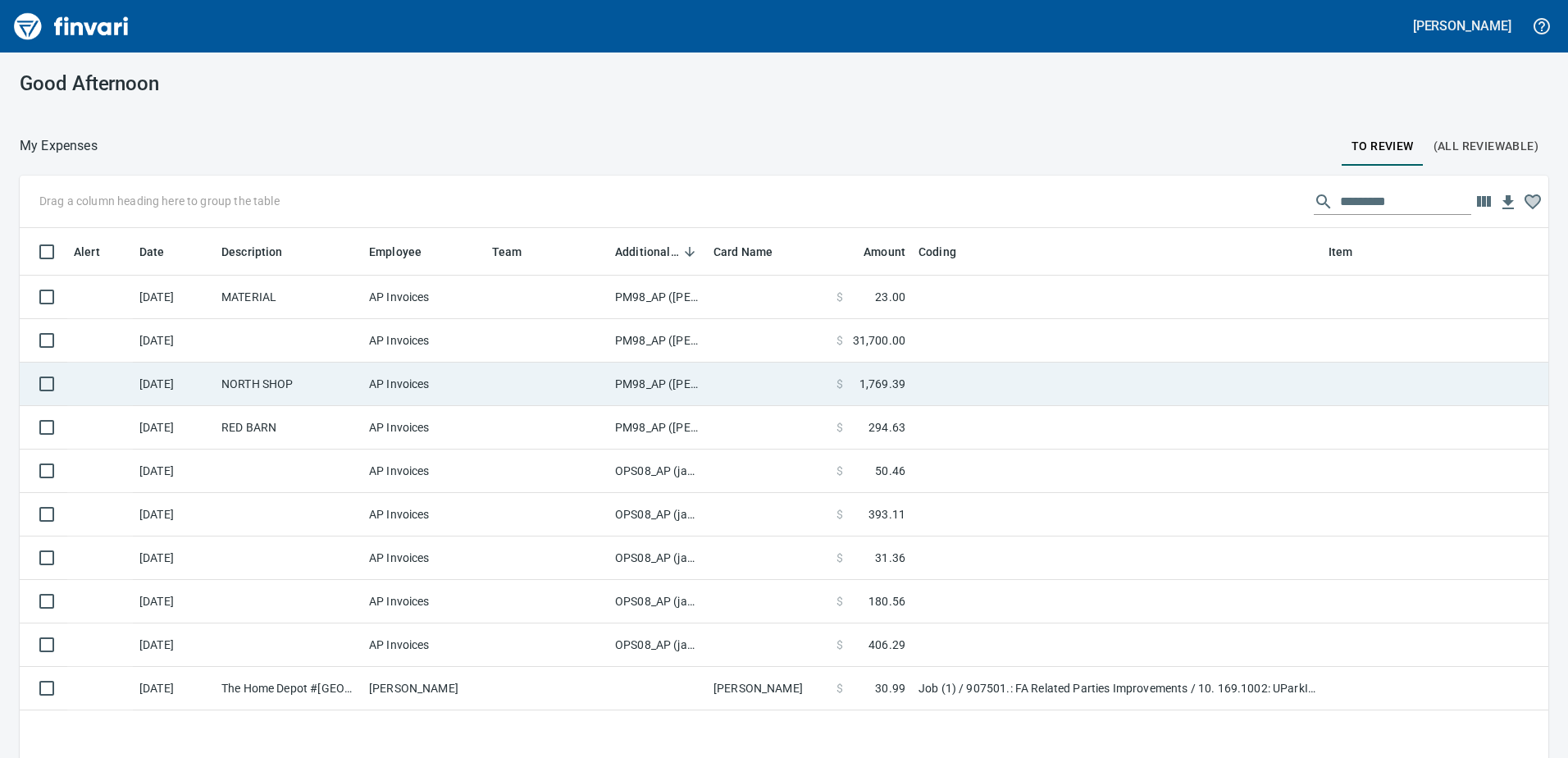
click at [665, 386] on td "PM98_AP ([PERSON_NAME], [PERSON_NAME])" at bounding box center [657, 384] width 98 height 44
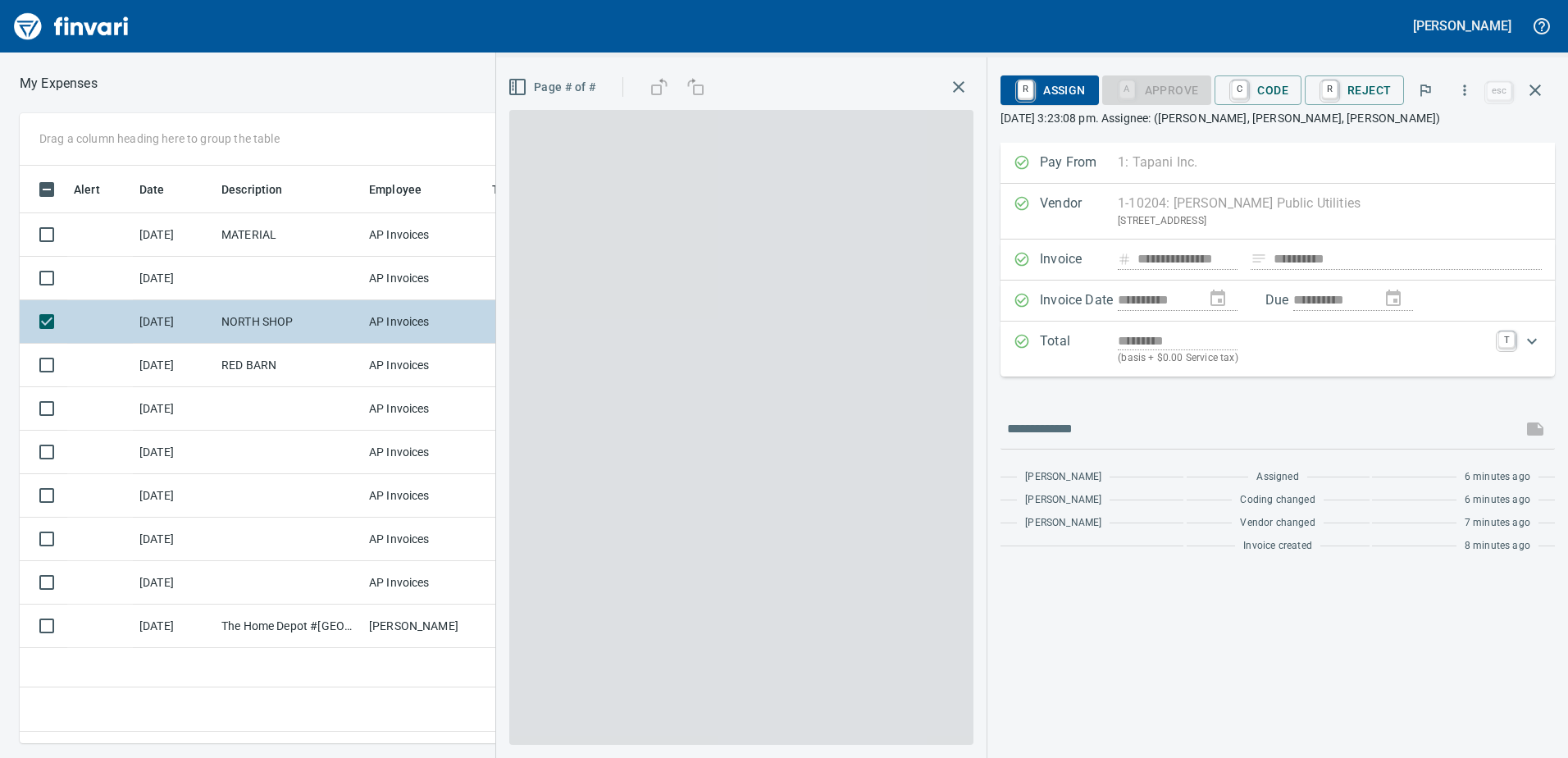
scroll to position [553, 1106]
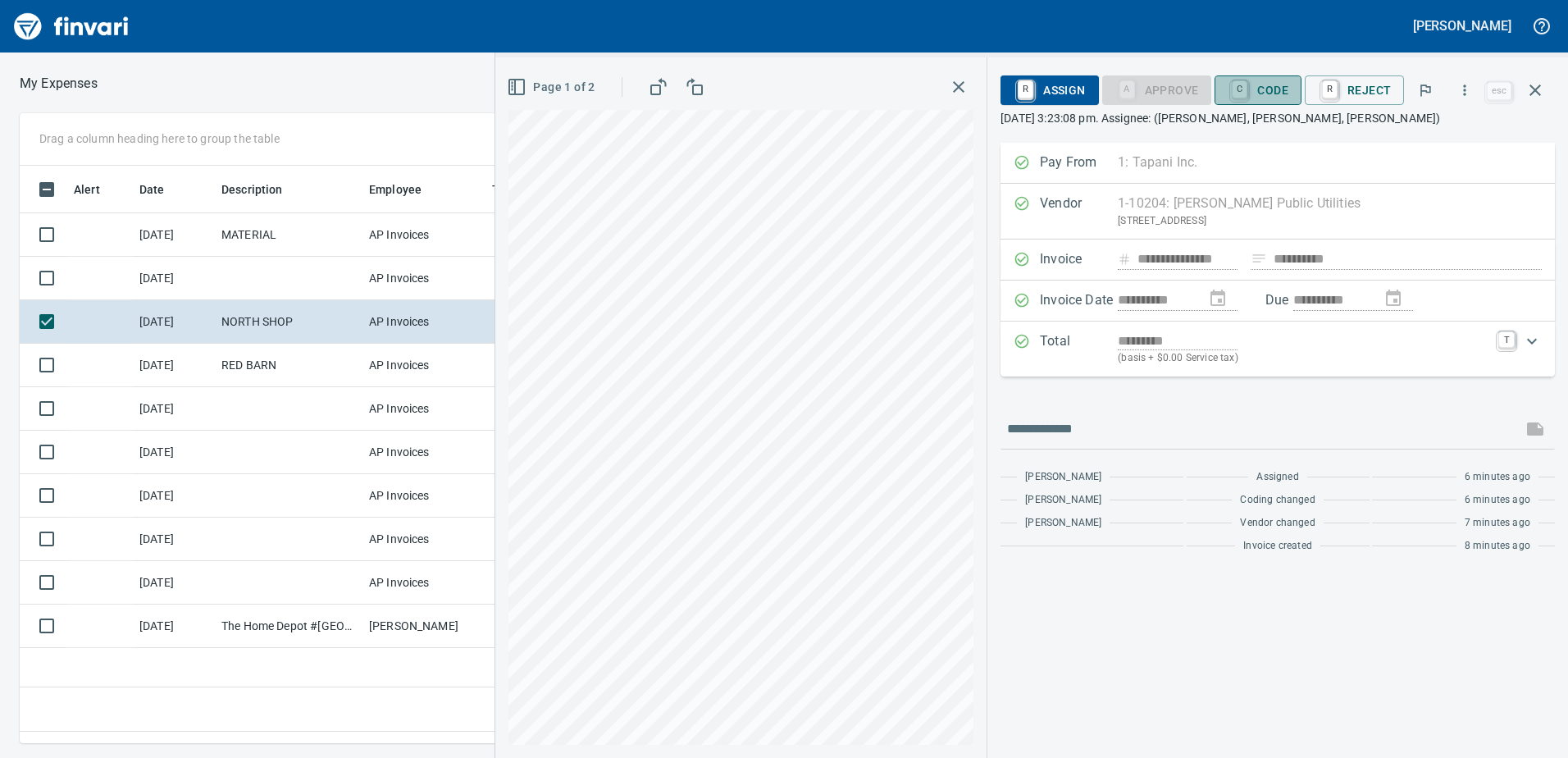
click at [1269, 90] on span "C Code" at bounding box center [1258, 90] width 60 height 28
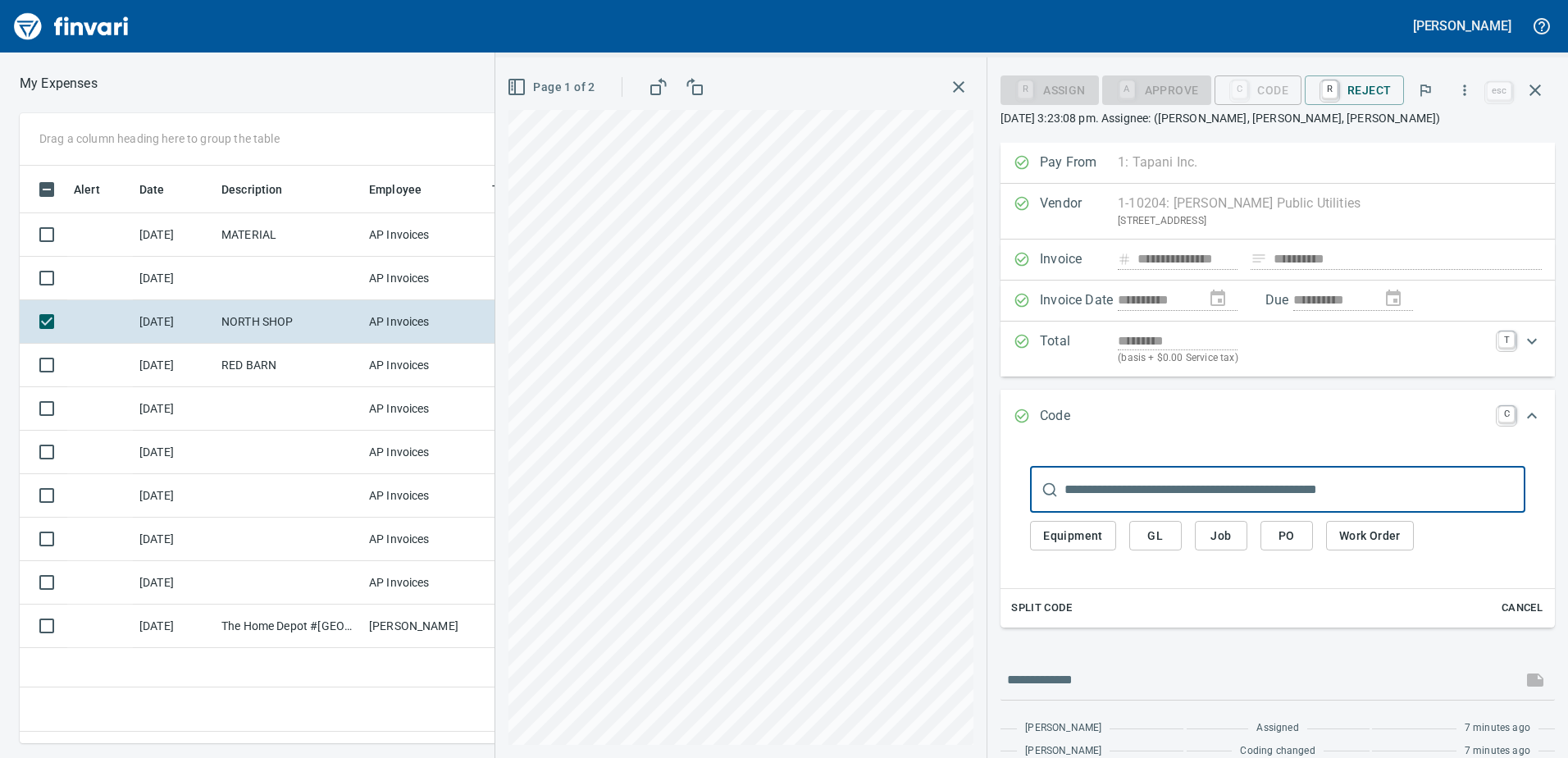
click at [1152, 538] on span "GL" at bounding box center [1155, 536] width 26 height 20
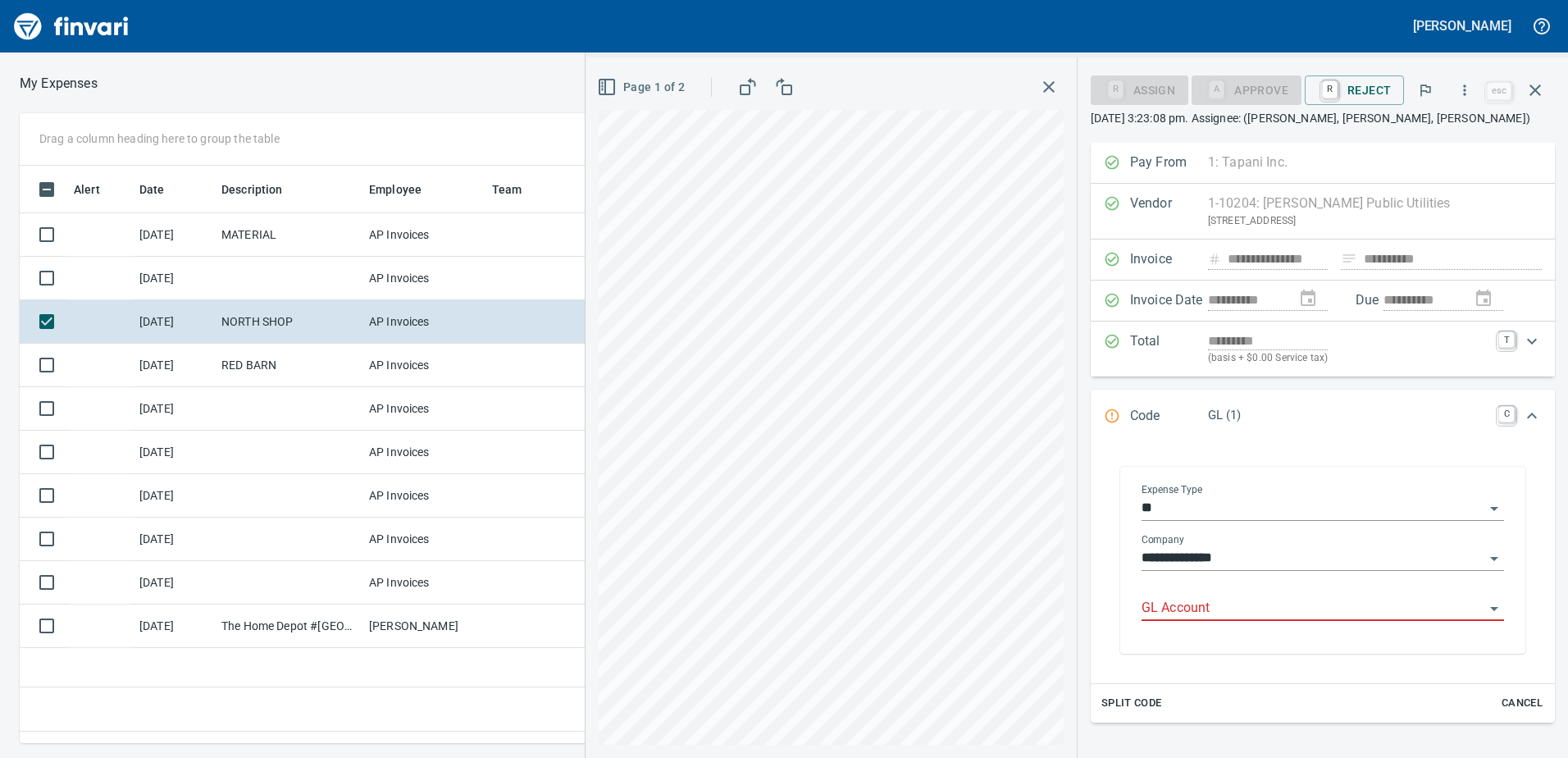
click at [1169, 603] on input "GL Account" at bounding box center [1312, 608] width 343 height 23
click at [1220, 651] on li "8270.75.10: FA Telephone And Utilities" at bounding box center [1317, 650] width 348 height 39
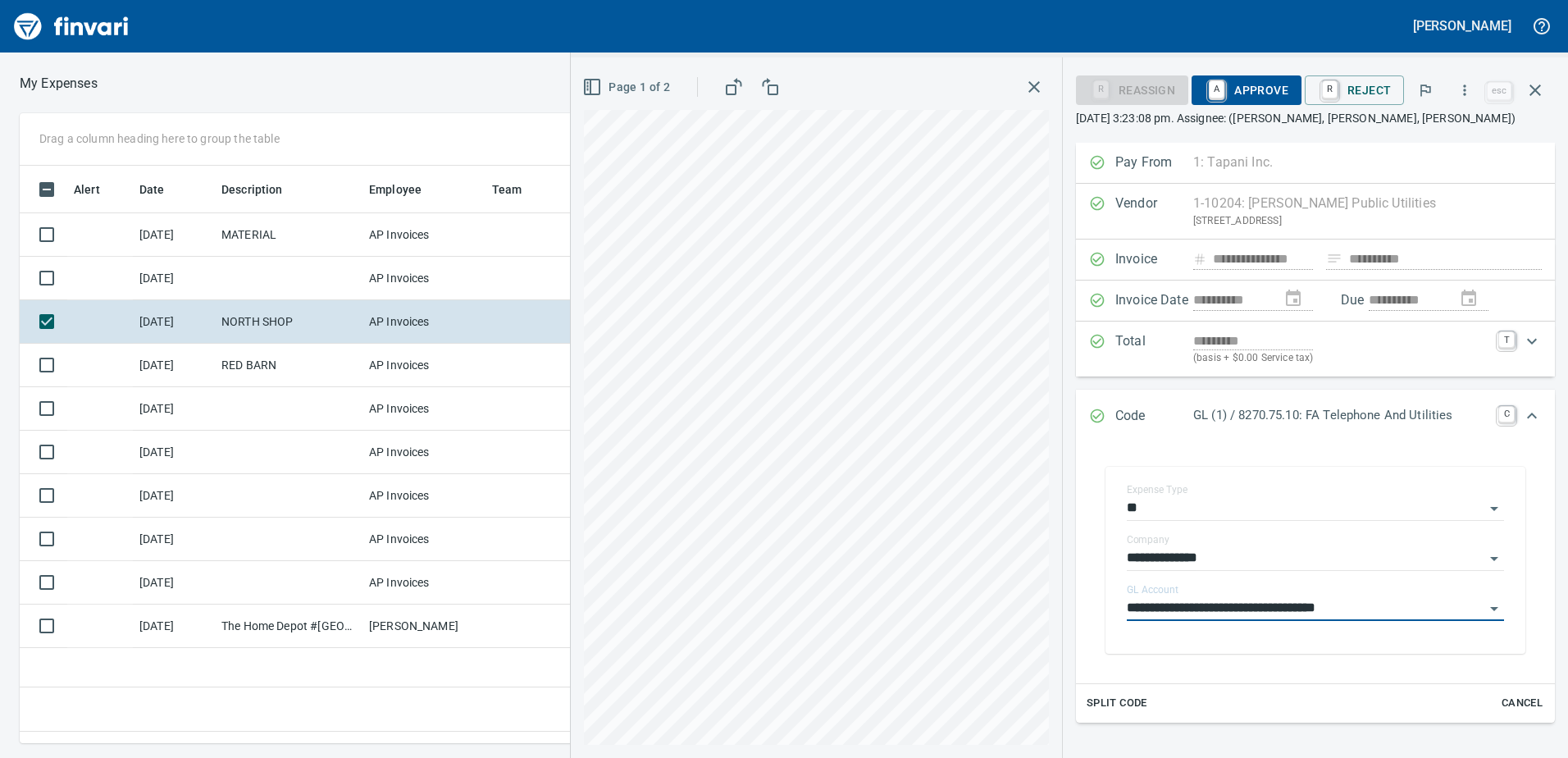
type input "**********"
click at [1276, 94] on span "A Approve" at bounding box center [1247, 90] width 84 height 28
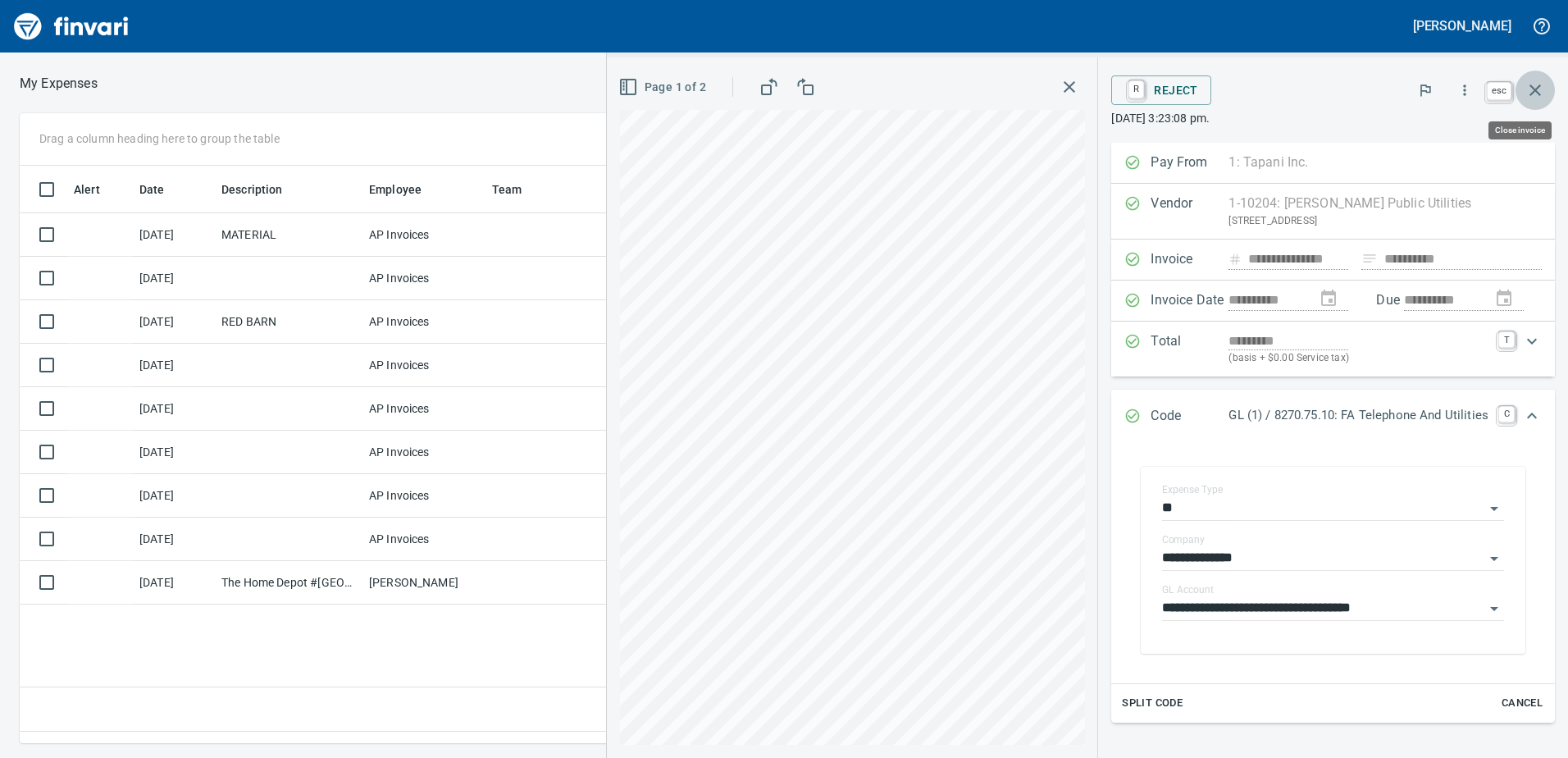
click at [1534, 83] on icon "button" at bounding box center [1534, 90] width 19 height 19
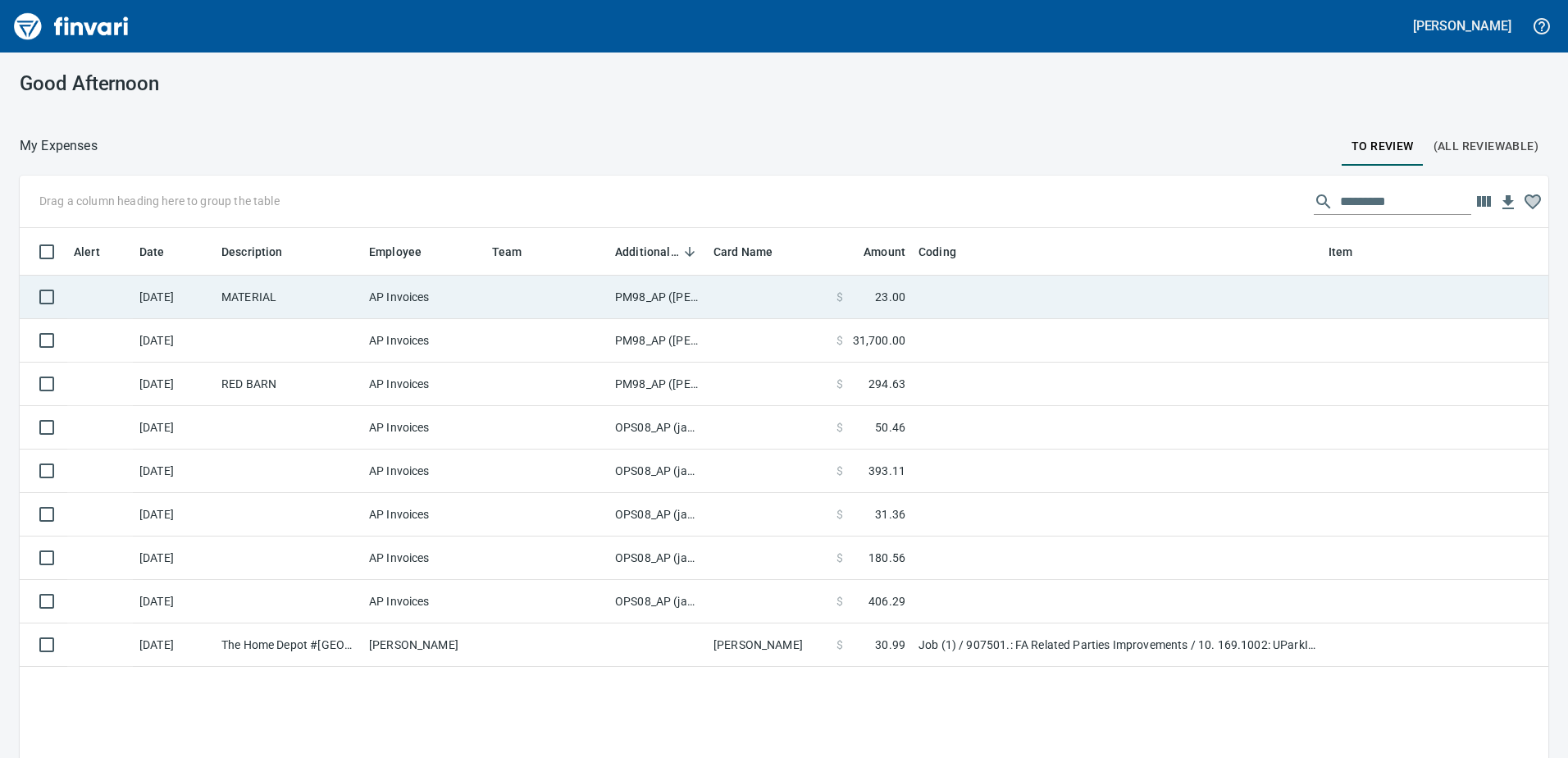
scroll to position [565, 1503]
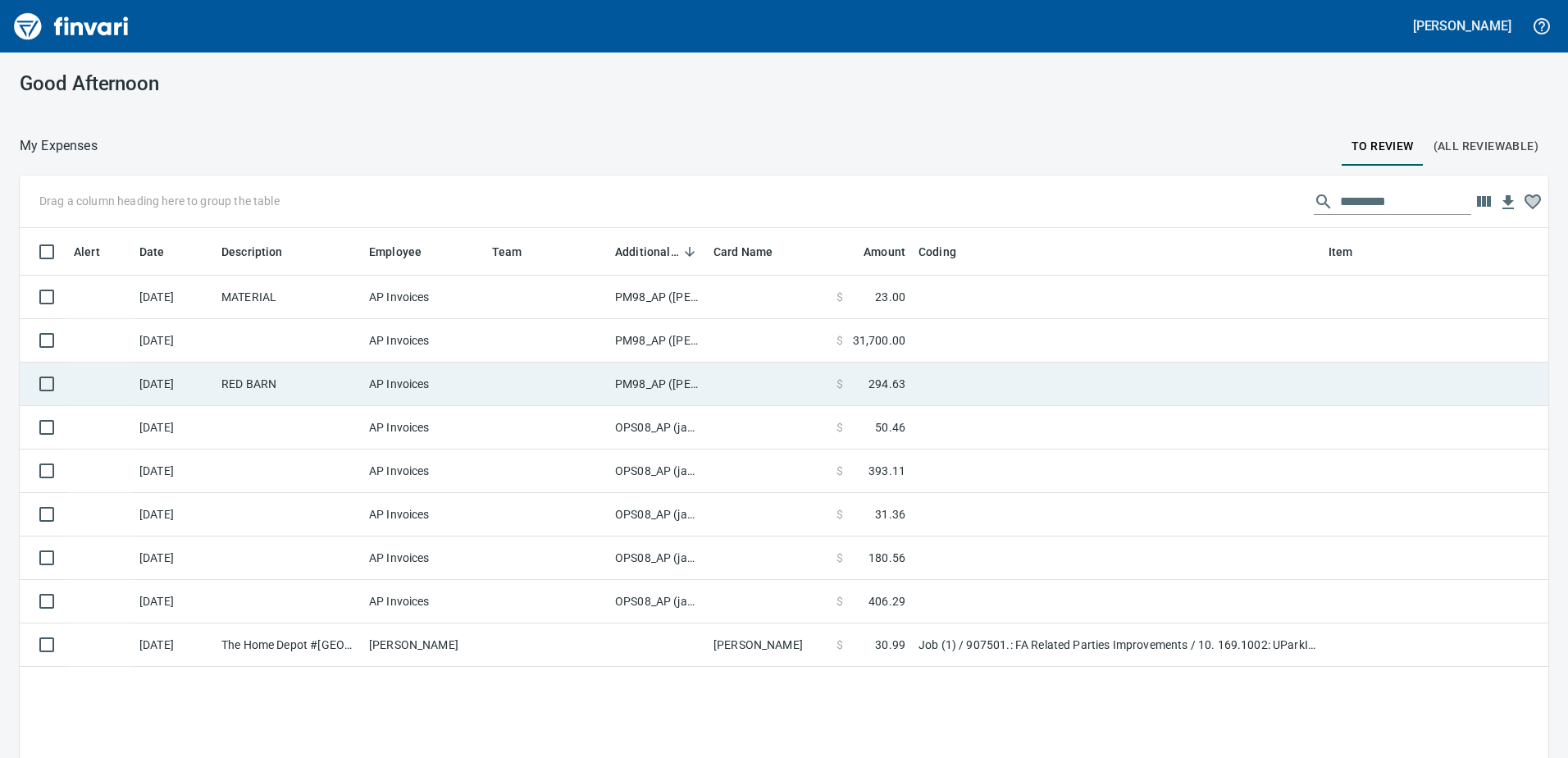
click at [658, 379] on td "PM98_AP ([PERSON_NAME], [PERSON_NAME])" at bounding box center [657, 384] width 98 height 44
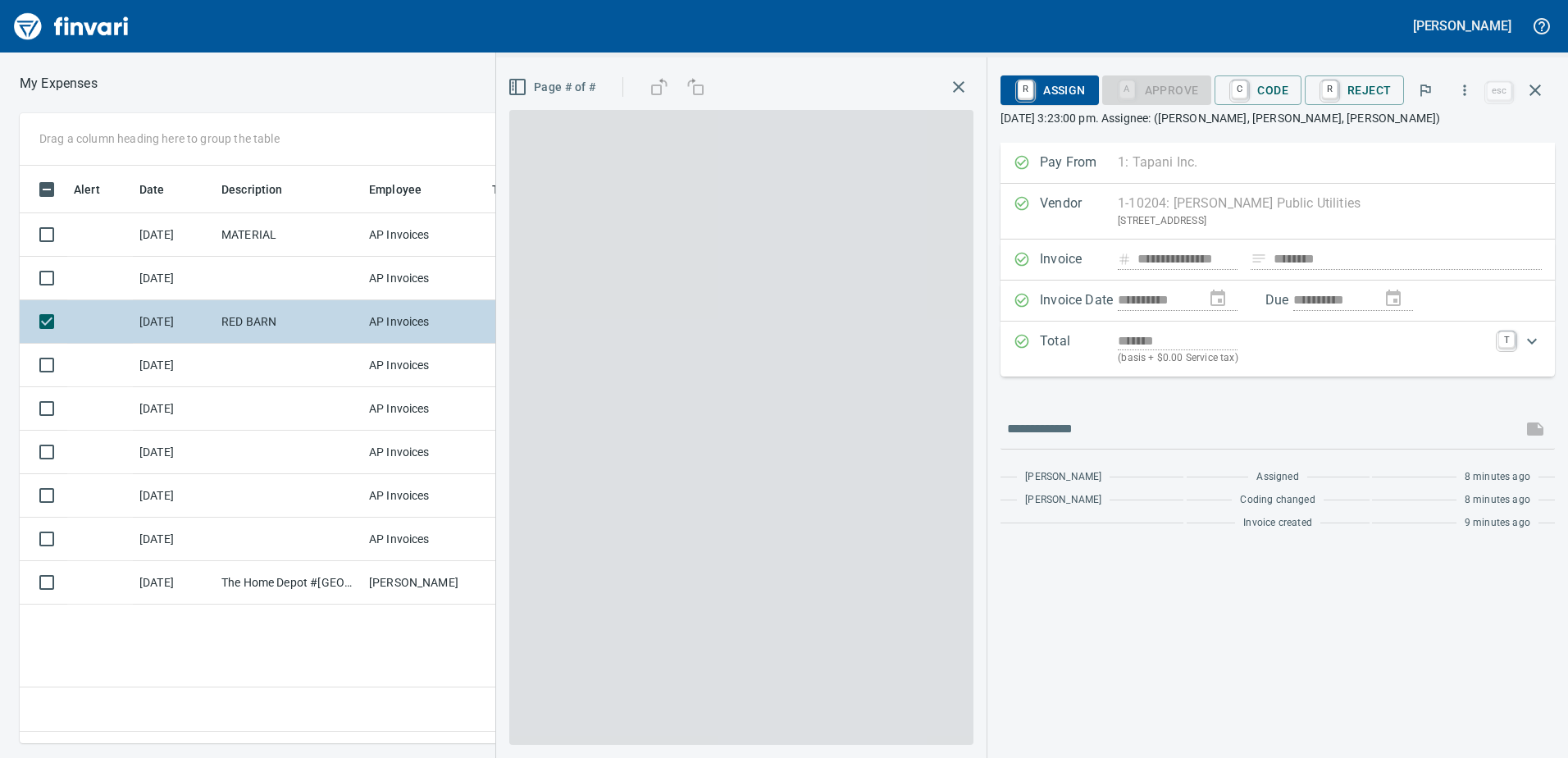
scroll to position [553, 1106]
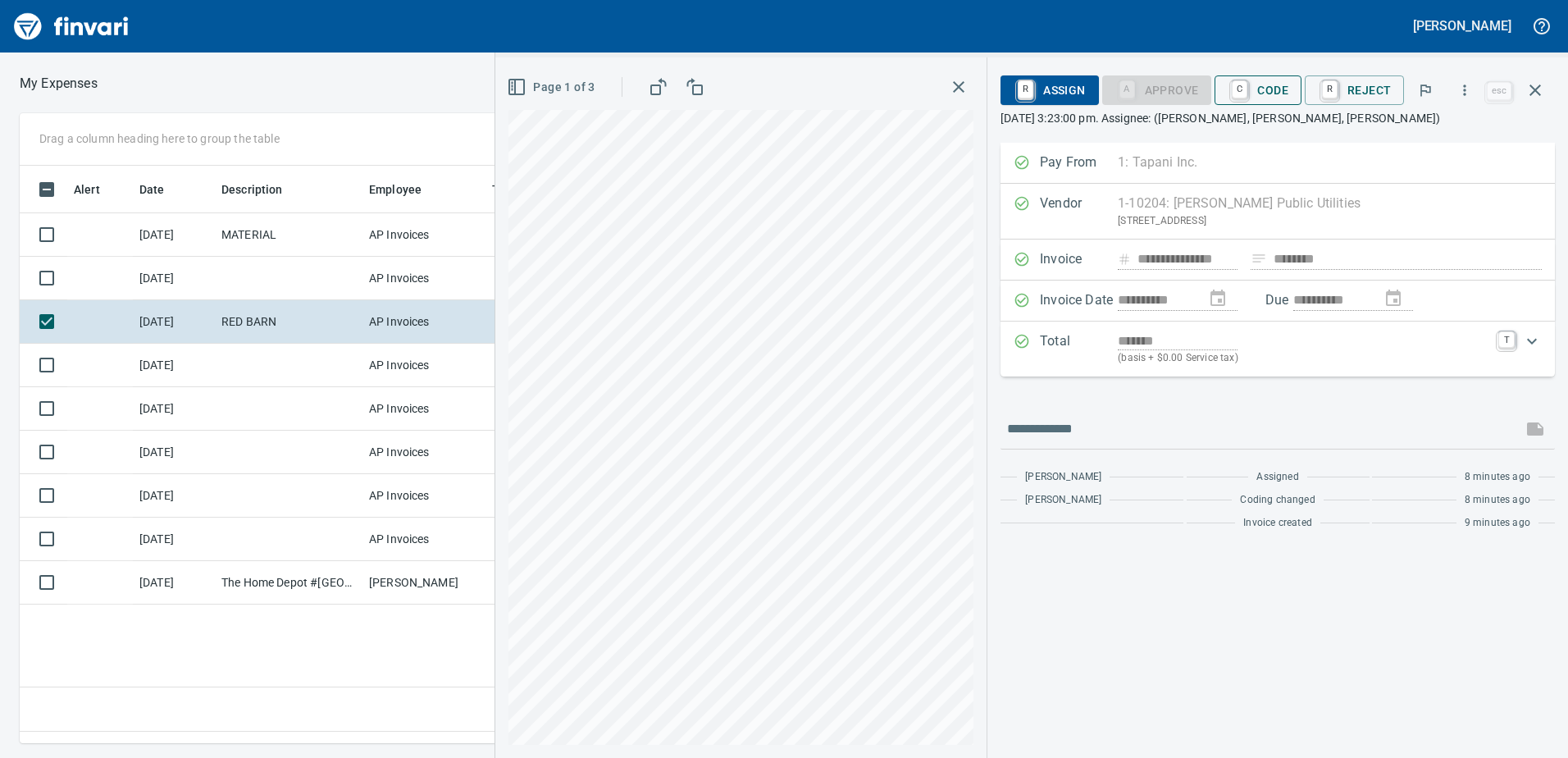
click at [1254, 86] on span "C Code" at bounding box center [1258, 90] width 60 height 28
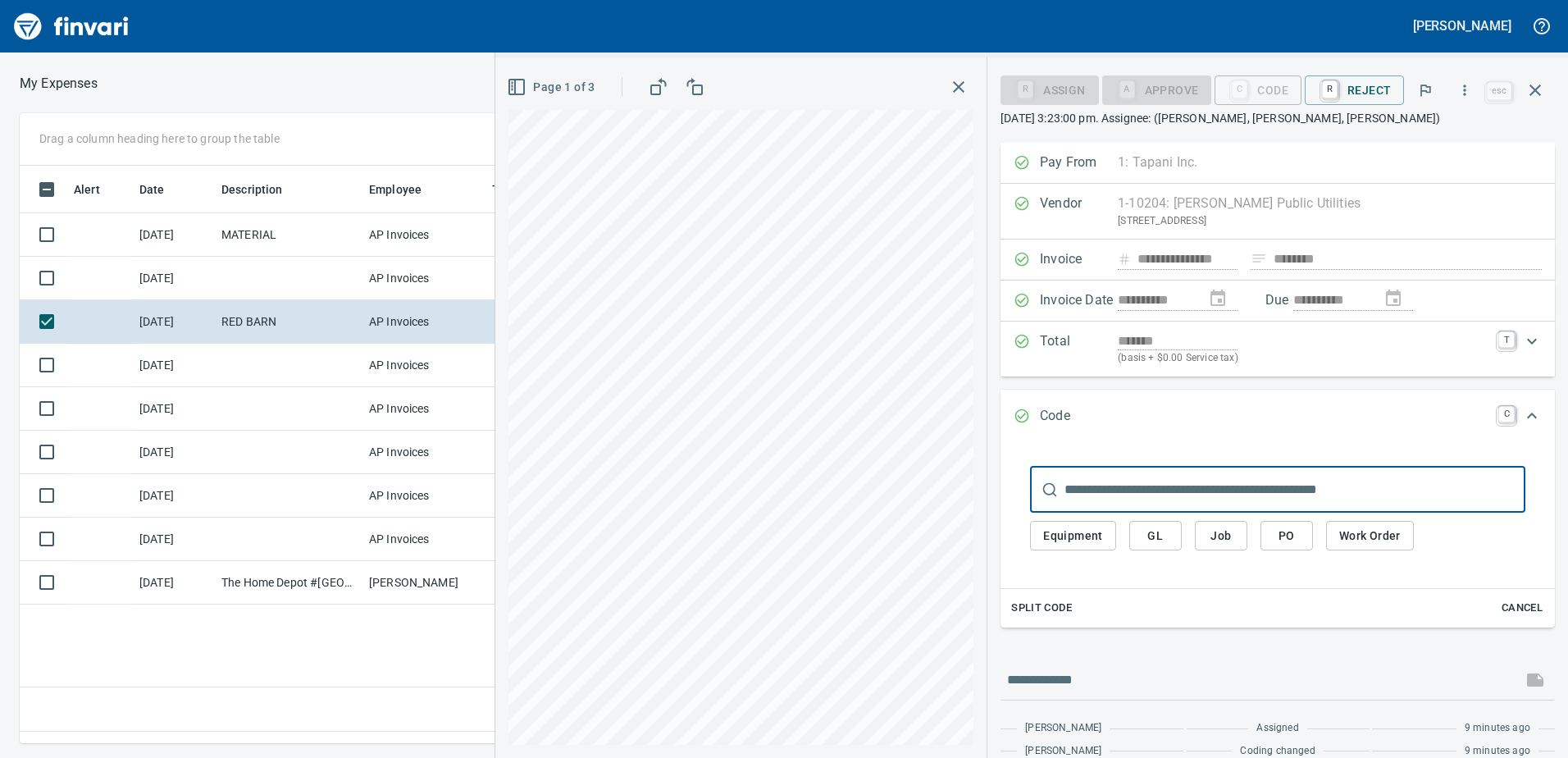
click at [1145, 538] on span "GL" at bounding box center [1155, 536] width 26 height 20
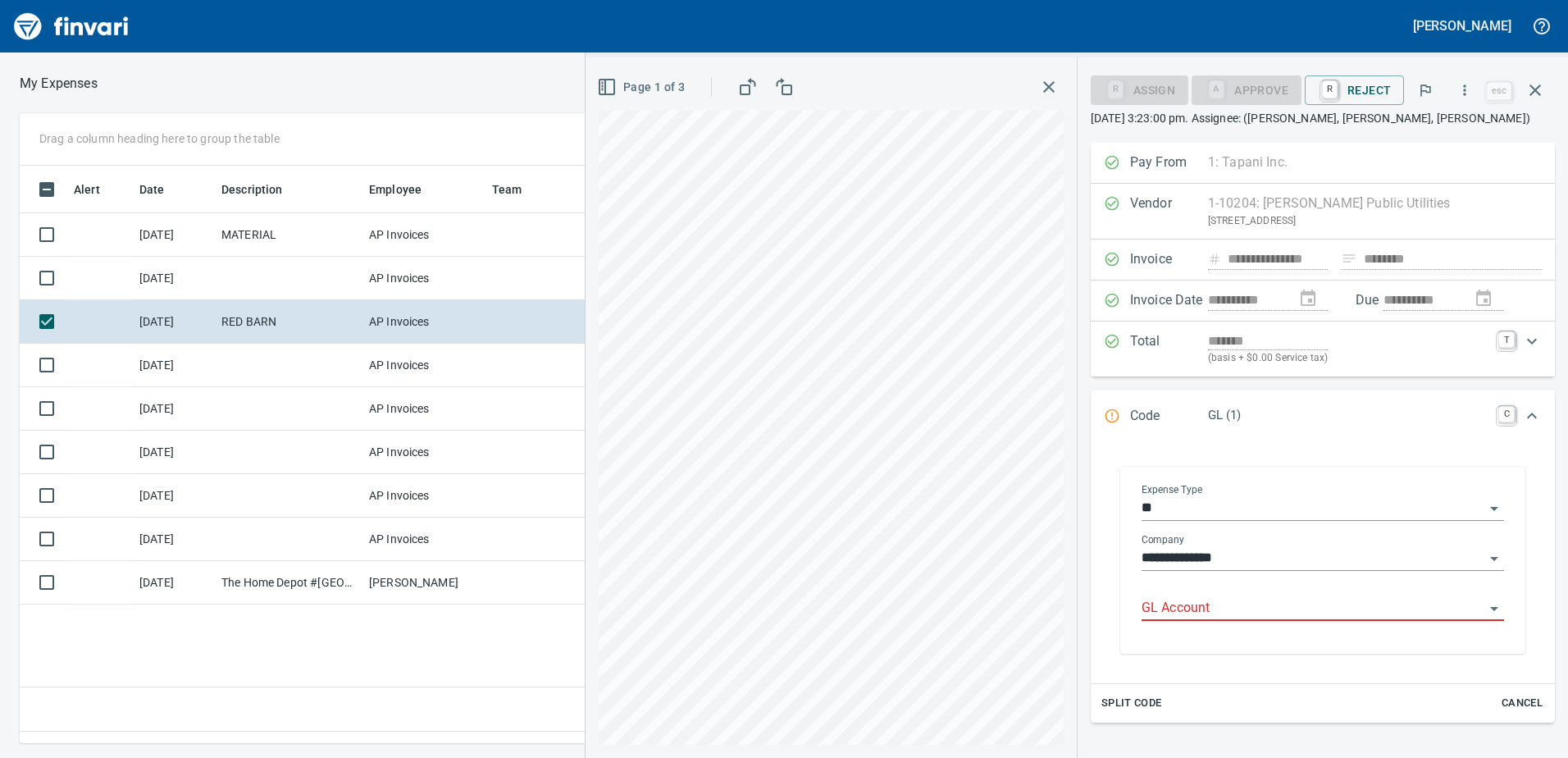
click at [1157, 605] on input "GL Account" at bounding box center [1312, 608] width 343 height 23
click at [1241, 648] on li "8270.75.10: FA Telephone And Utilities" at bounding box center [1317, 650] width 348 height 39
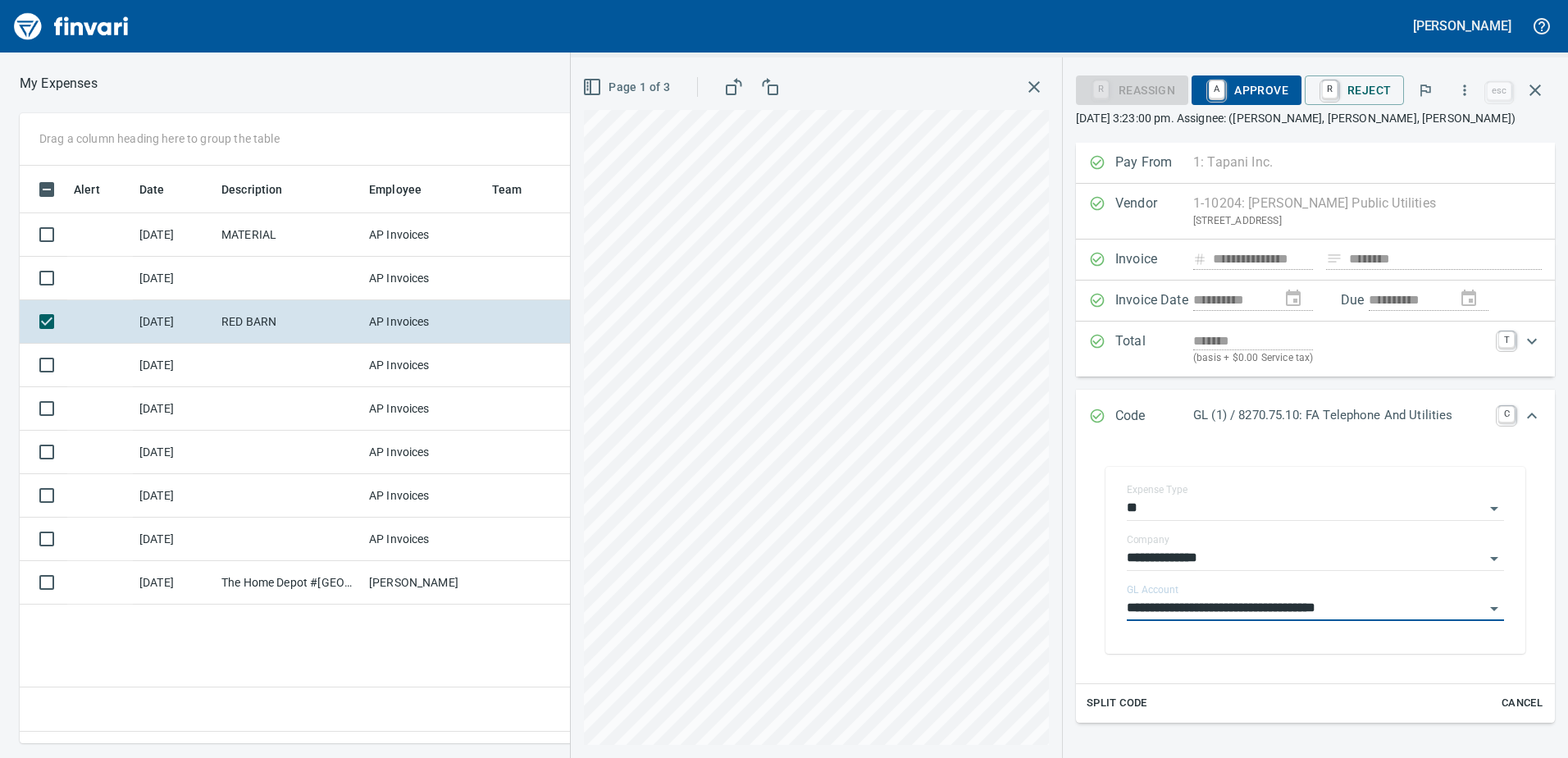
type input "**********"
click at [1264, 92] on span "A Approve" at bounding box center [1247, 90] width 84 height 28
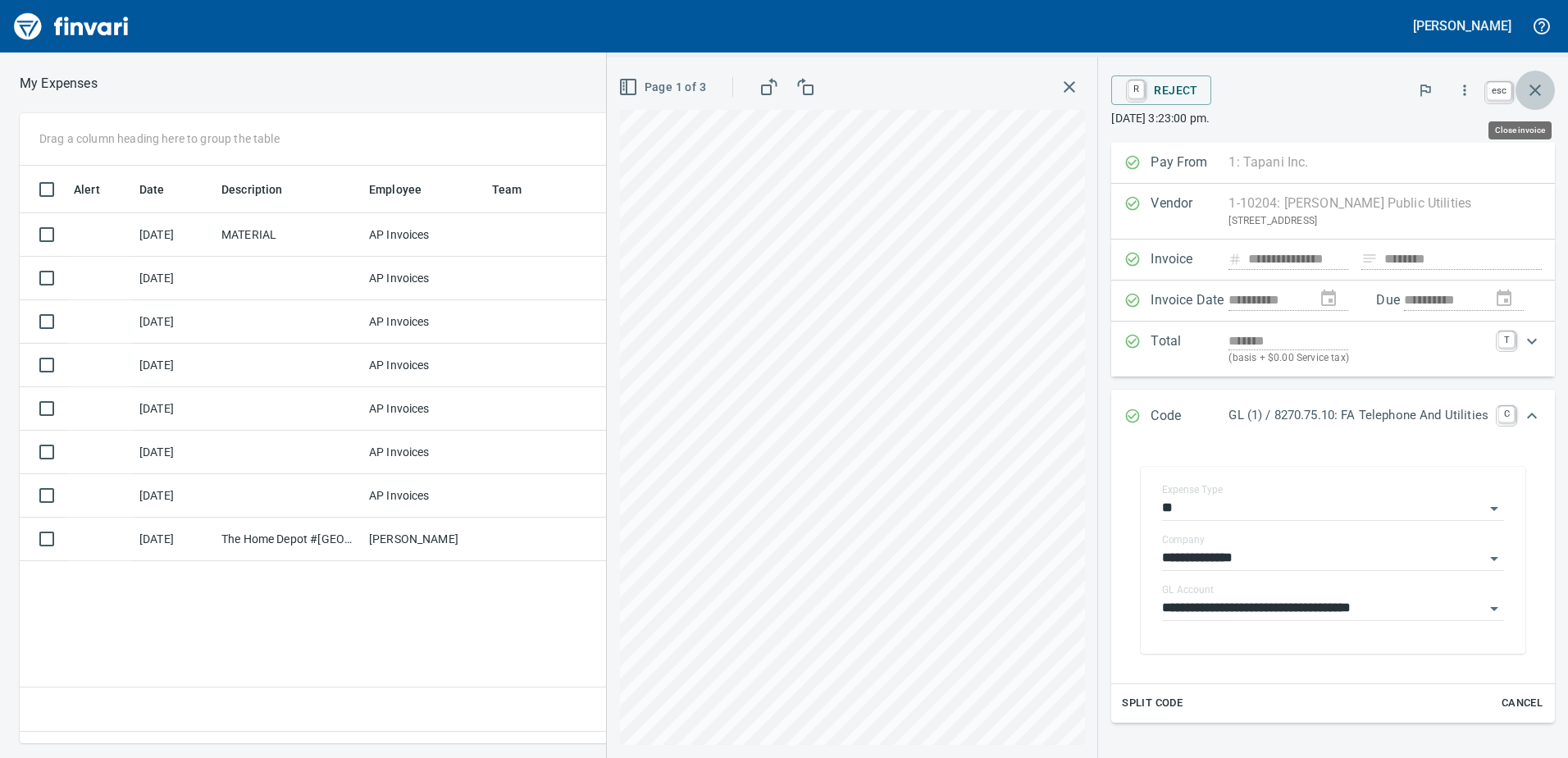
click at [1533, 85] on icon "button" at bounding box center [1534, 90] width 19 height 19
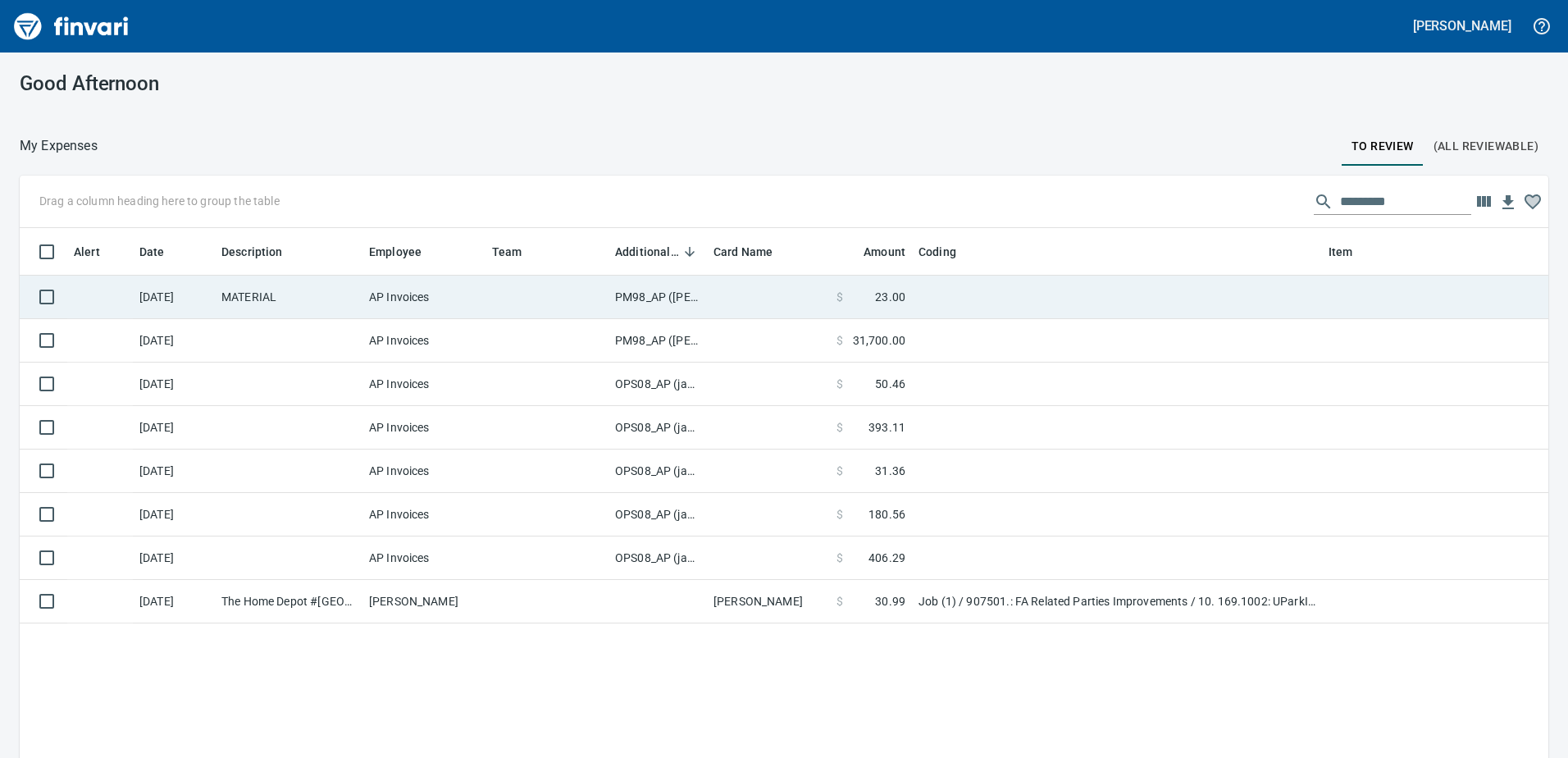
scroll to position [565, 1503]
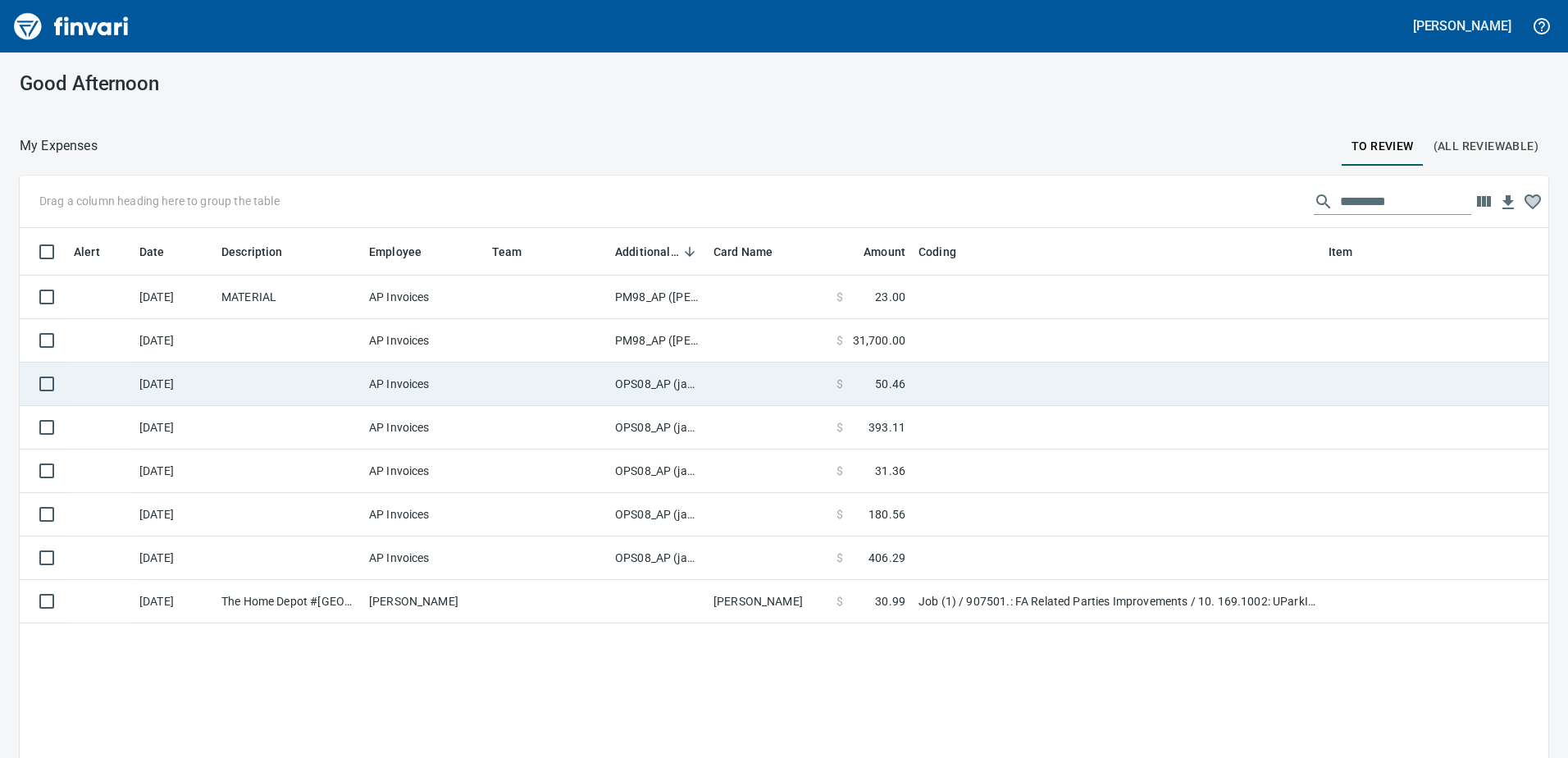
click at [635, 379] on td "OPS08_AP (janettep, samr)" at bounding box center [657, 384] width 98 height 44
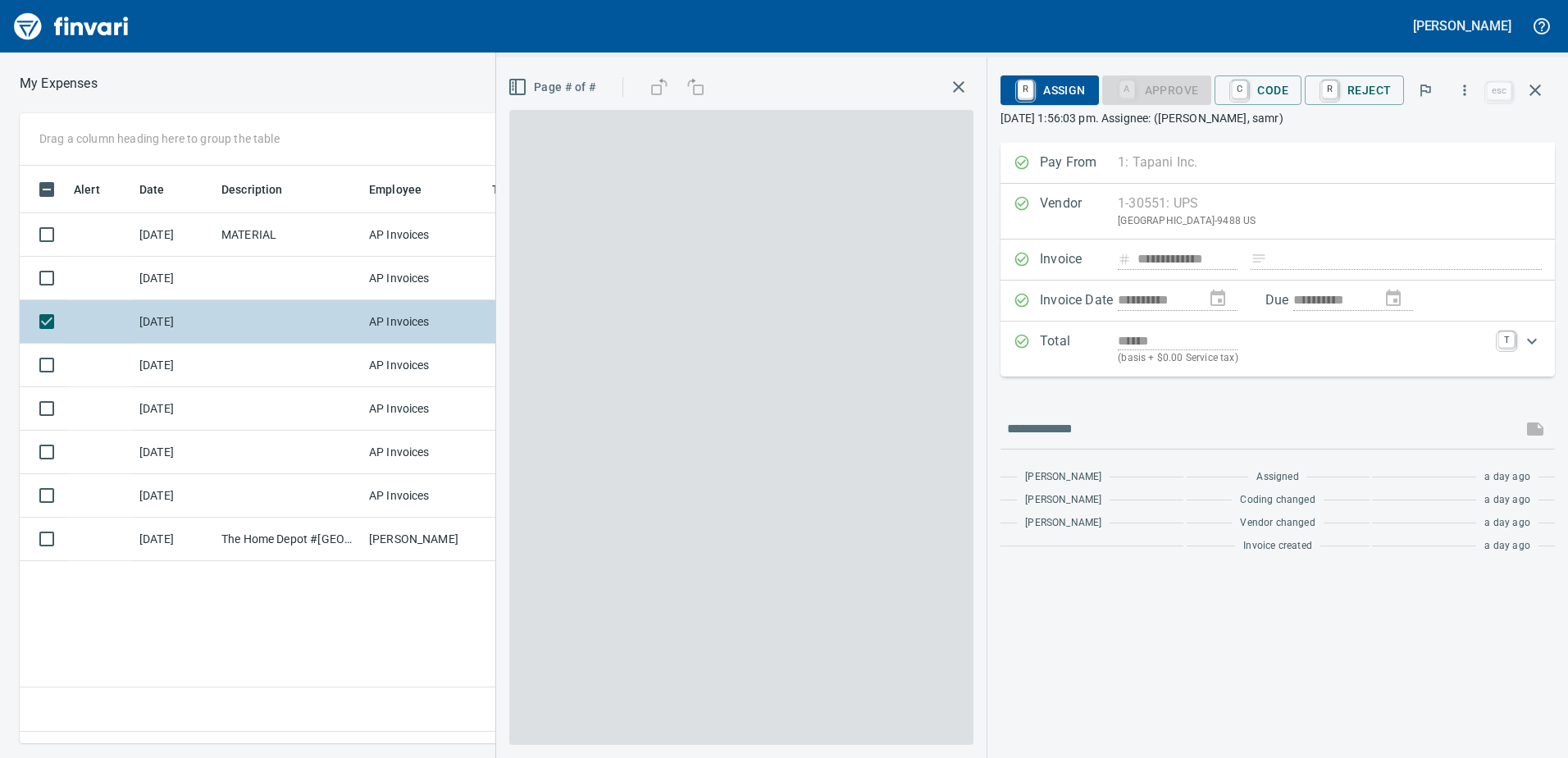
scroll to position [553, 1106]
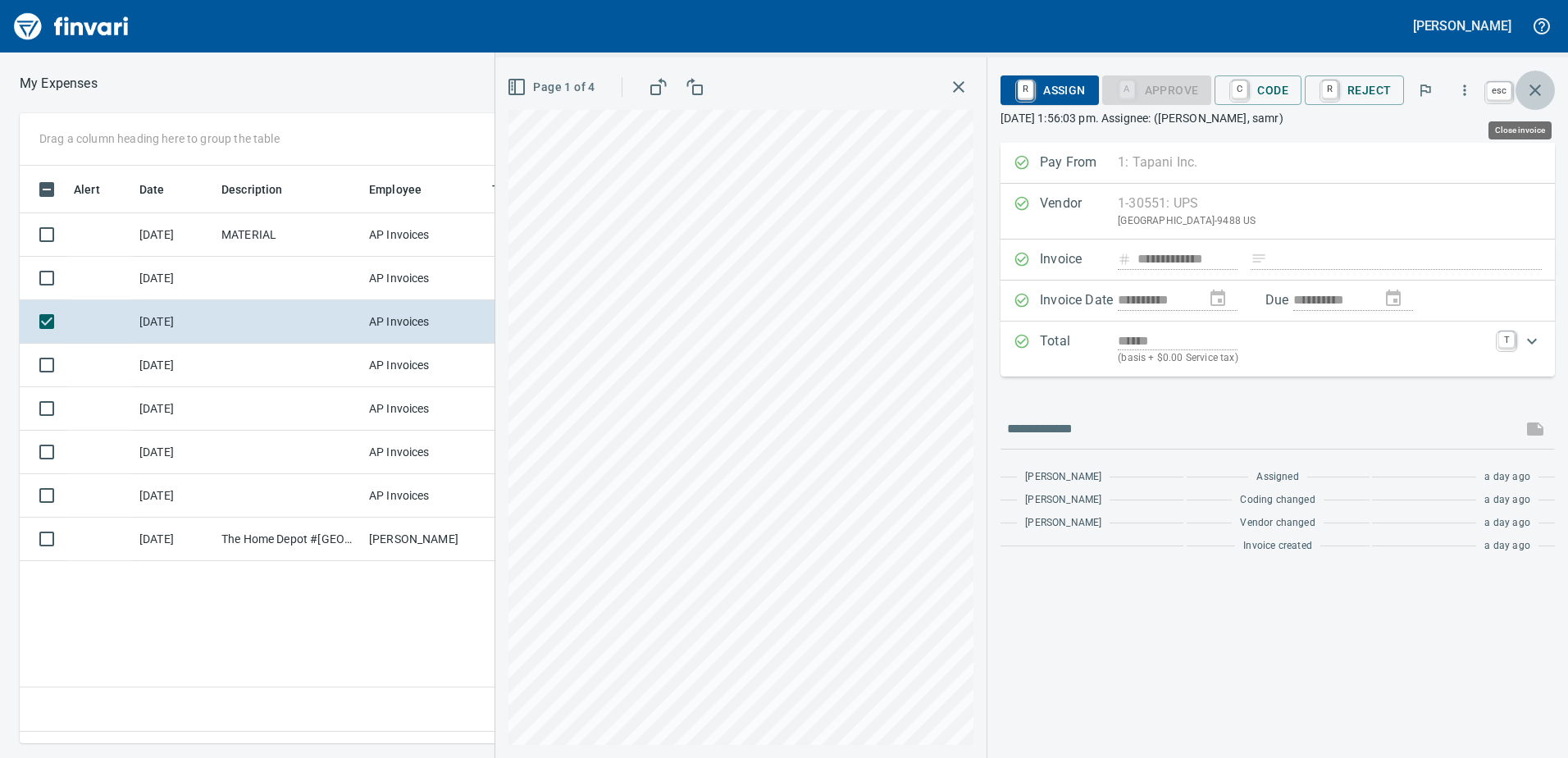
click at [1538, 89] on icon "button" at bounding box center [1535, 91] width 12 height 12
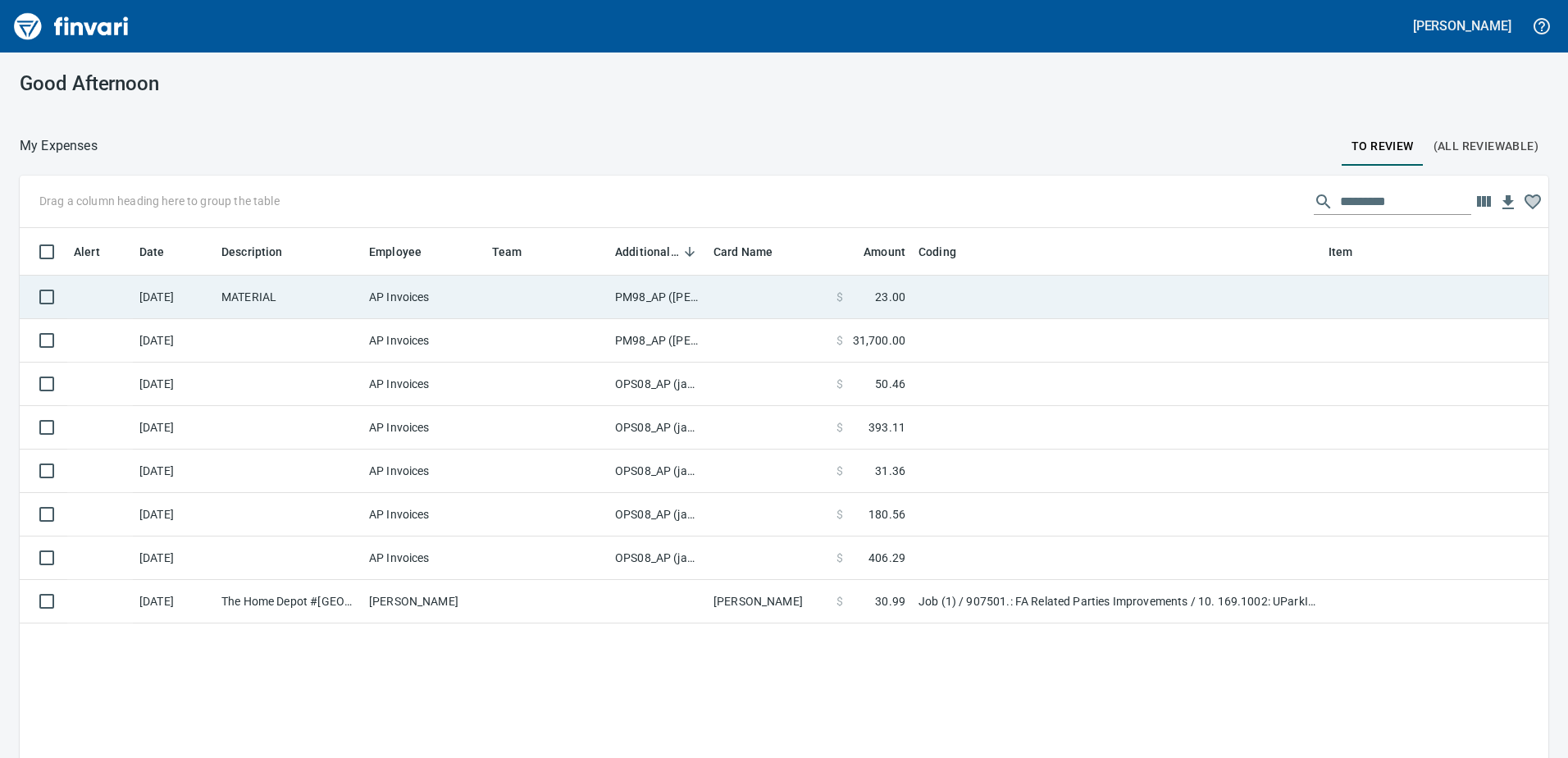
scroll to position [565, 1503]
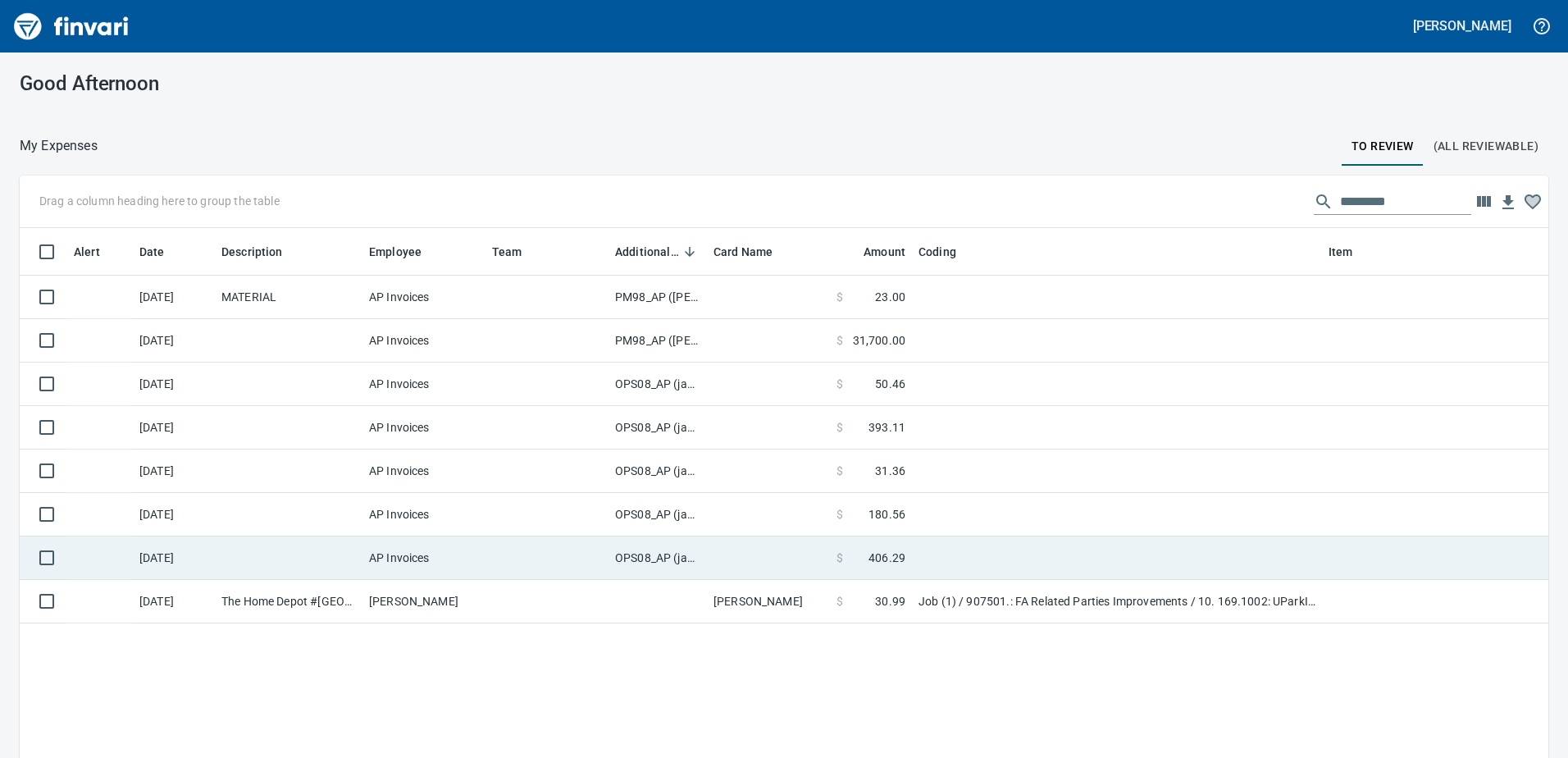
click at [657, 559] on td "OPS08_AP (janettep, samr)" at bounding box center [657, 558] width 98 height 44
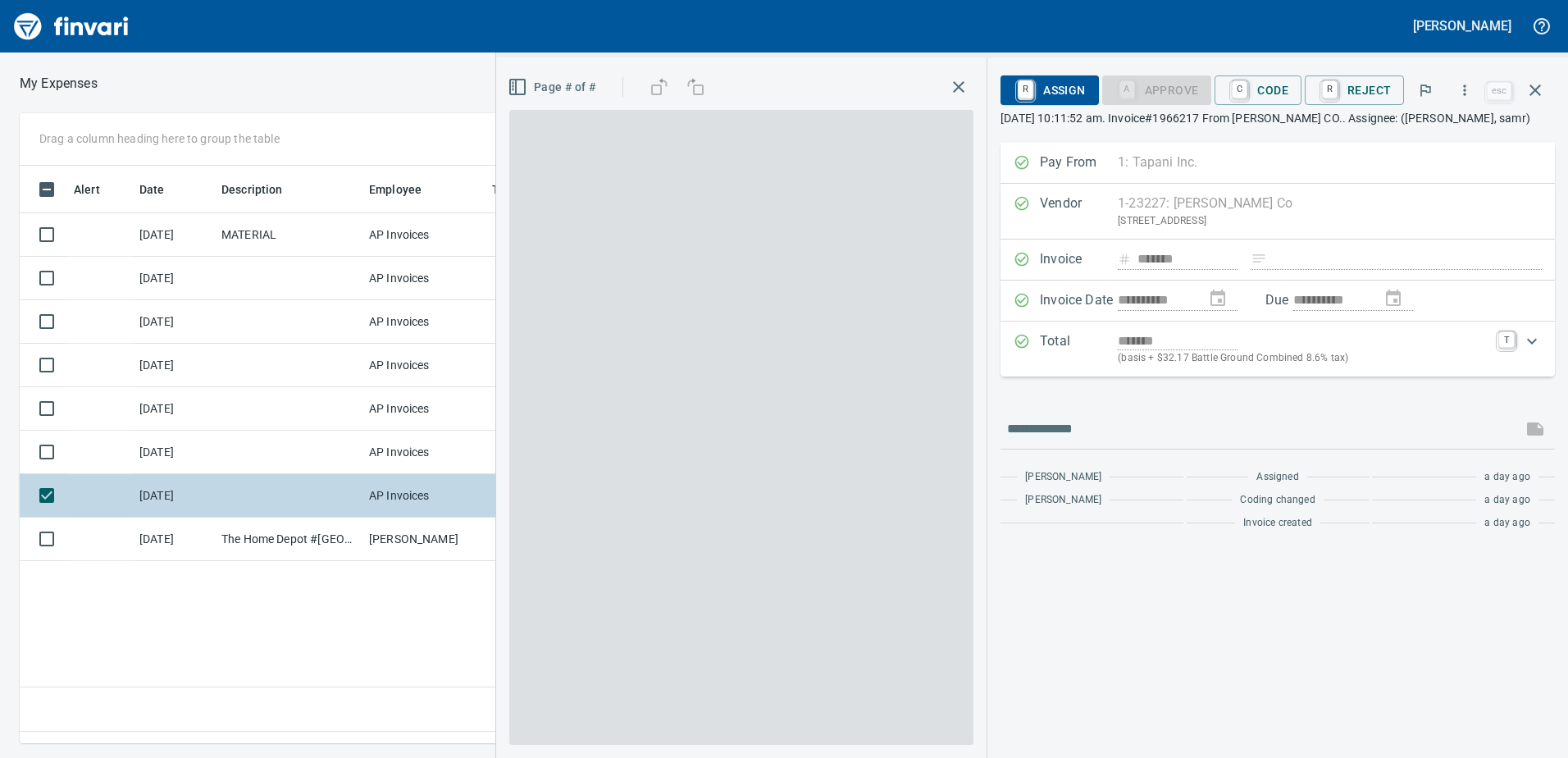
scroll to position [553, 1106]
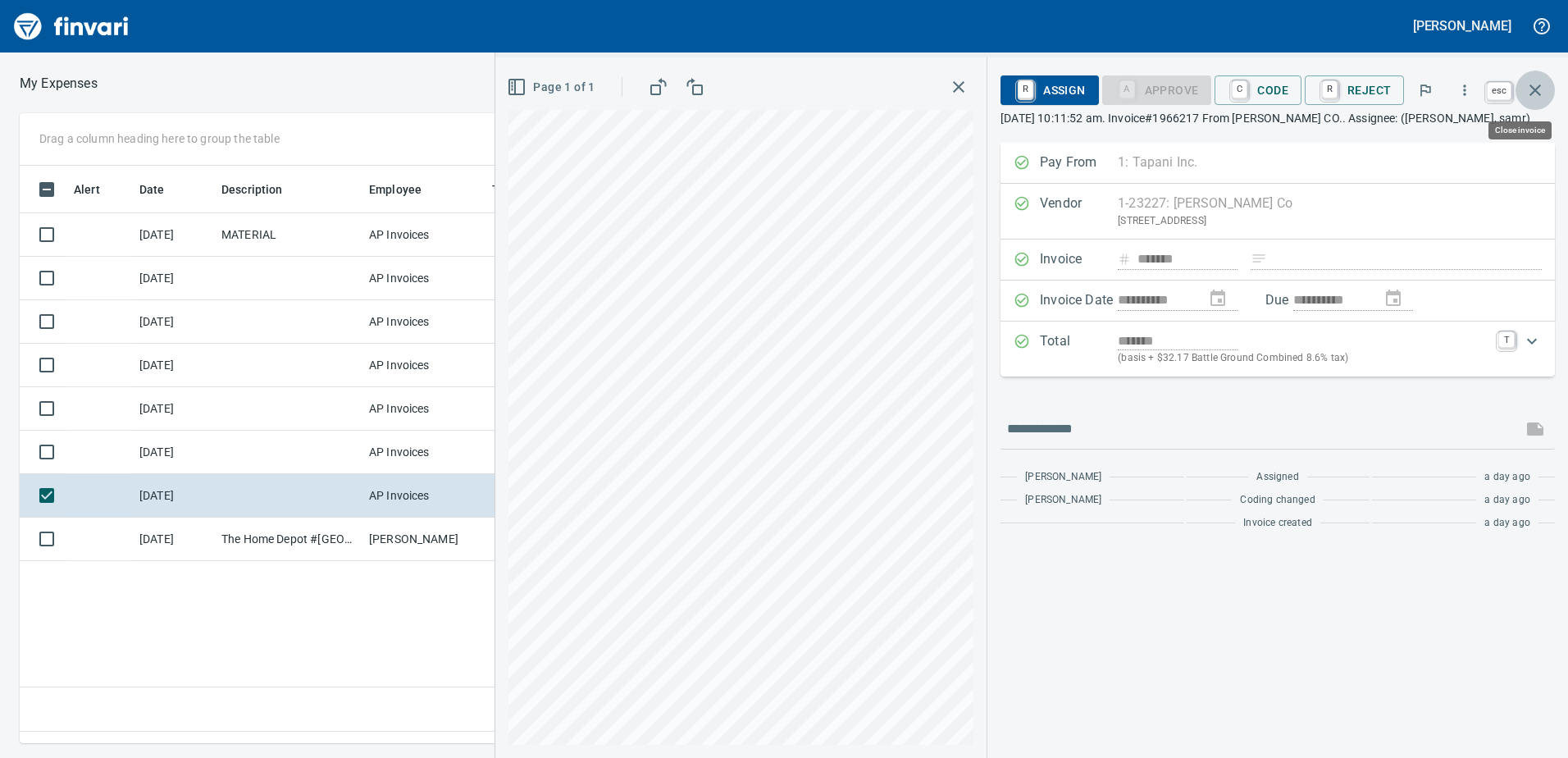
click at [1533, 92] on icon "button" at bounding box center [1535, 91] width 12 height 12
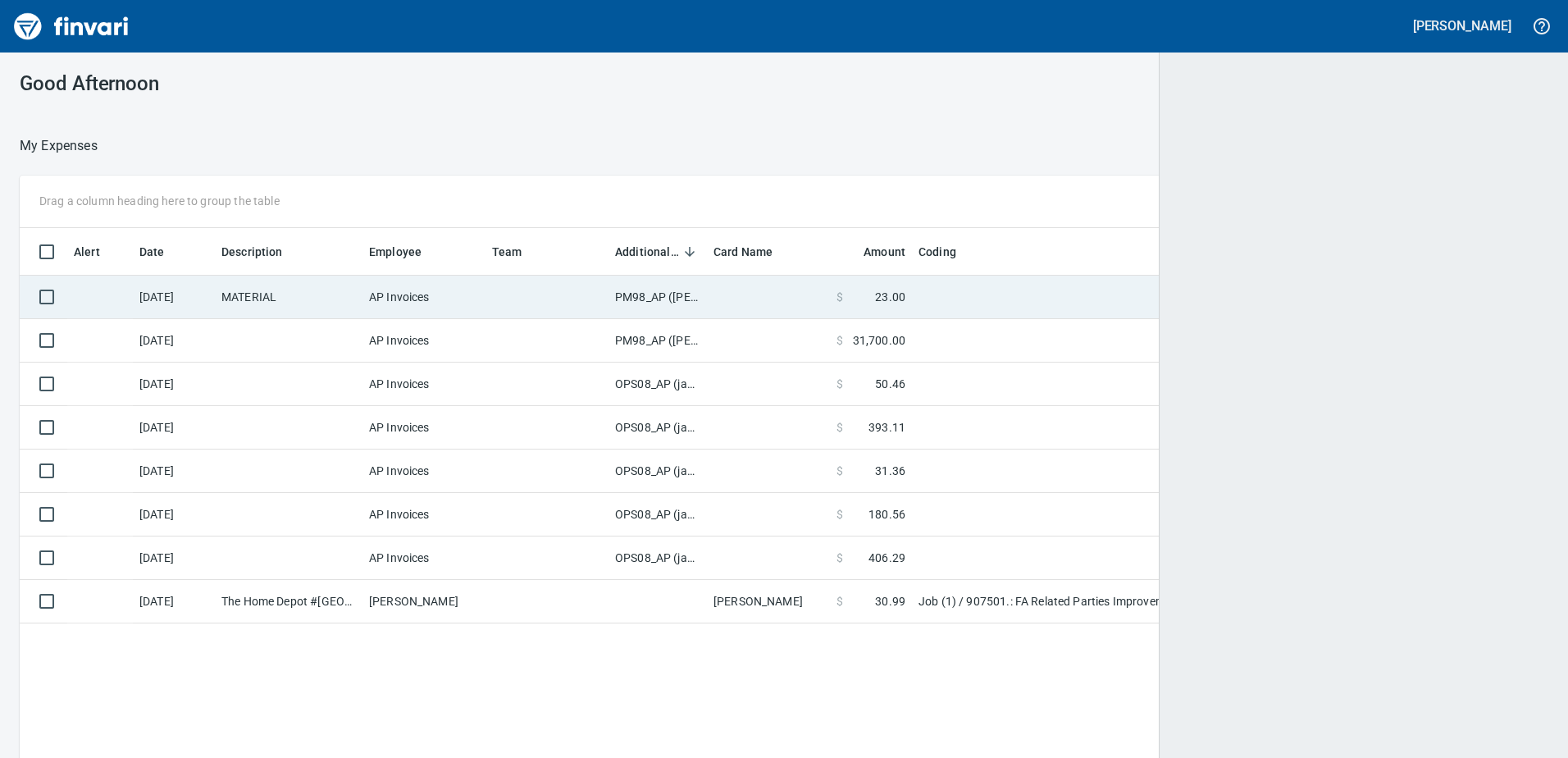
scroll to position [565, 1502]
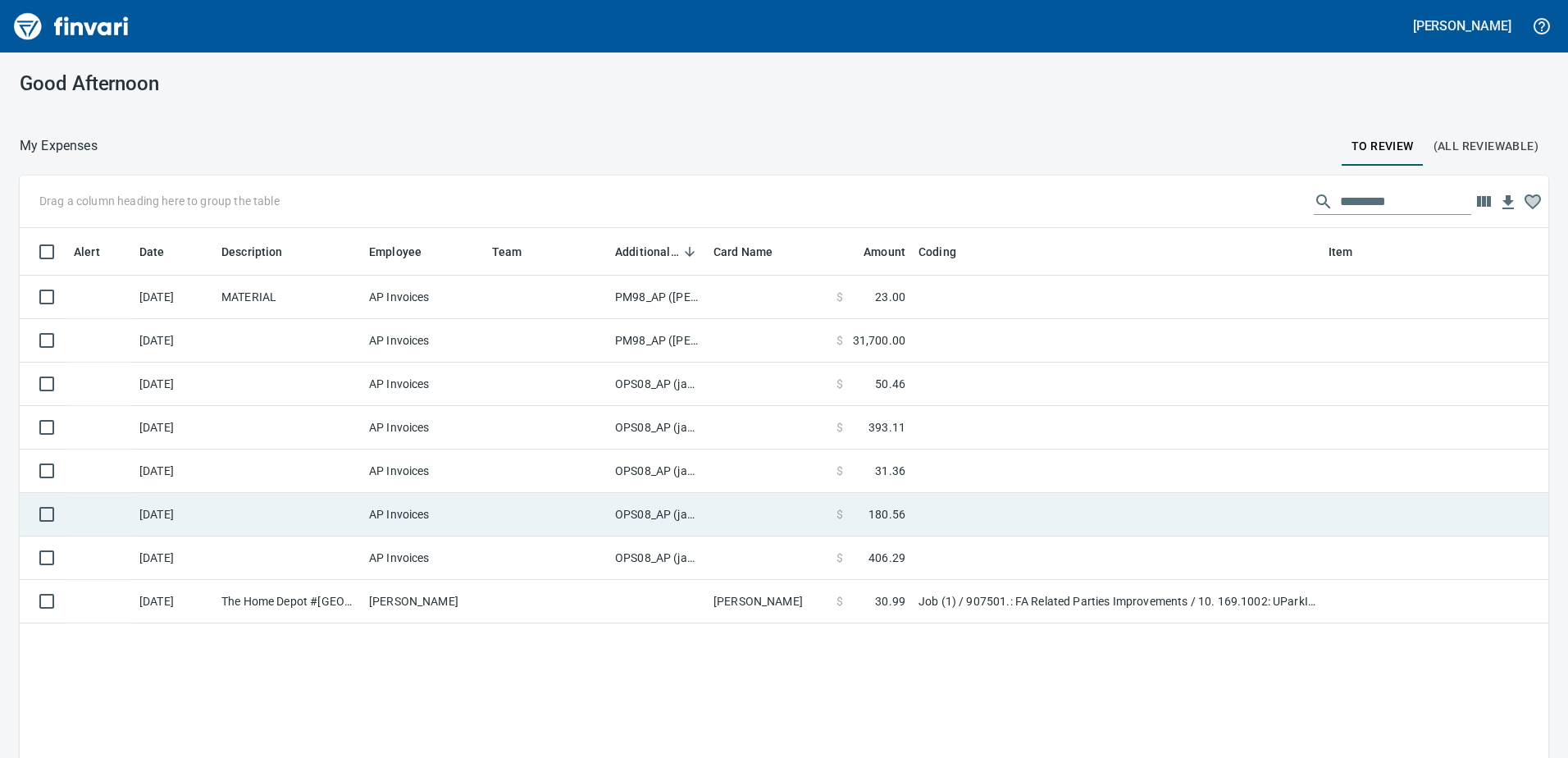
click at [643, 506] on td "OPS08_AP (janettep, samr)" at bounding box center [657, 515] width 98 height 44
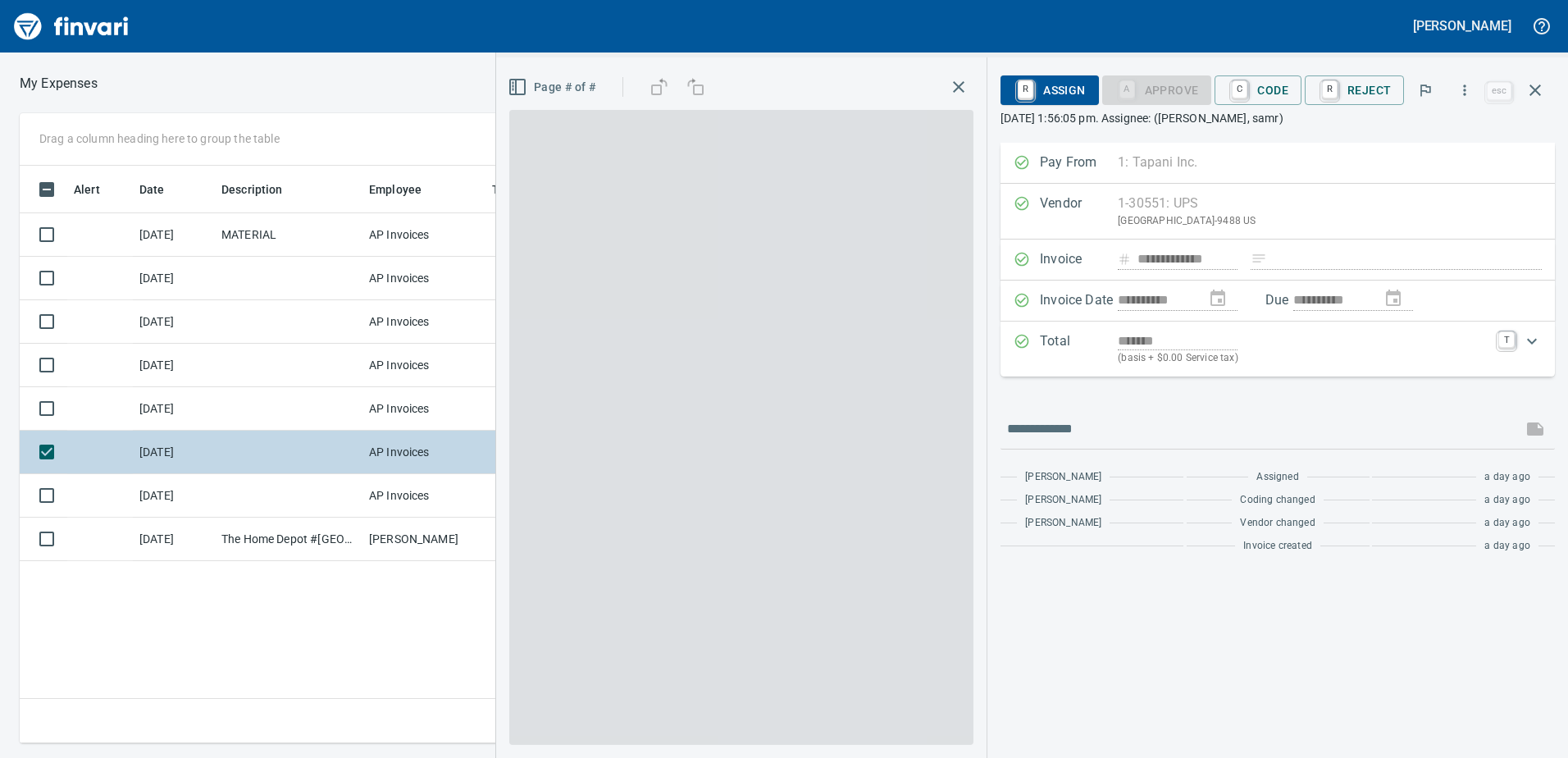
scroll to position [553, 1106]
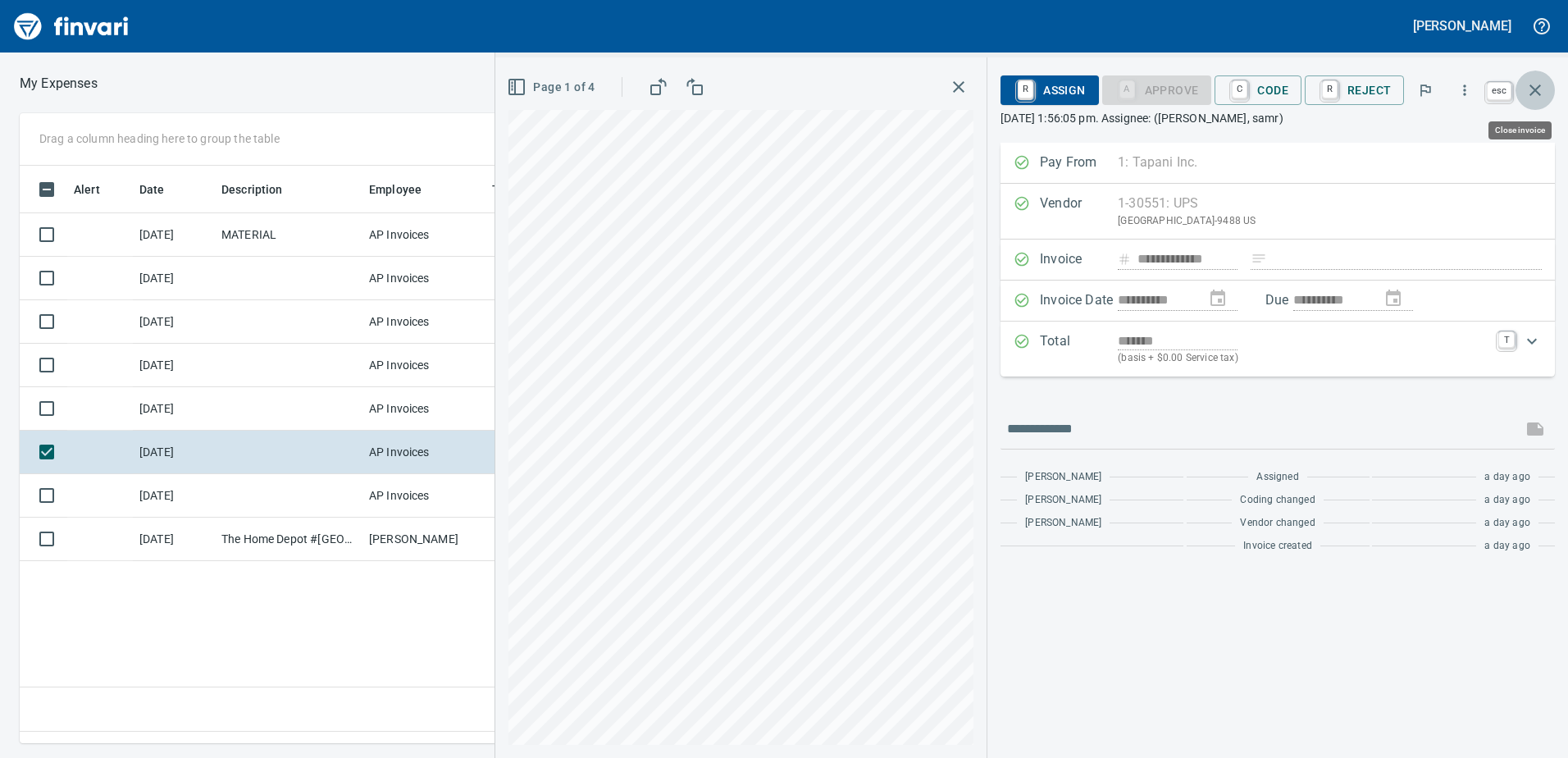
click at [1529, 86] on icon "button" at bounding box center [1534, 90] width 19 height 19
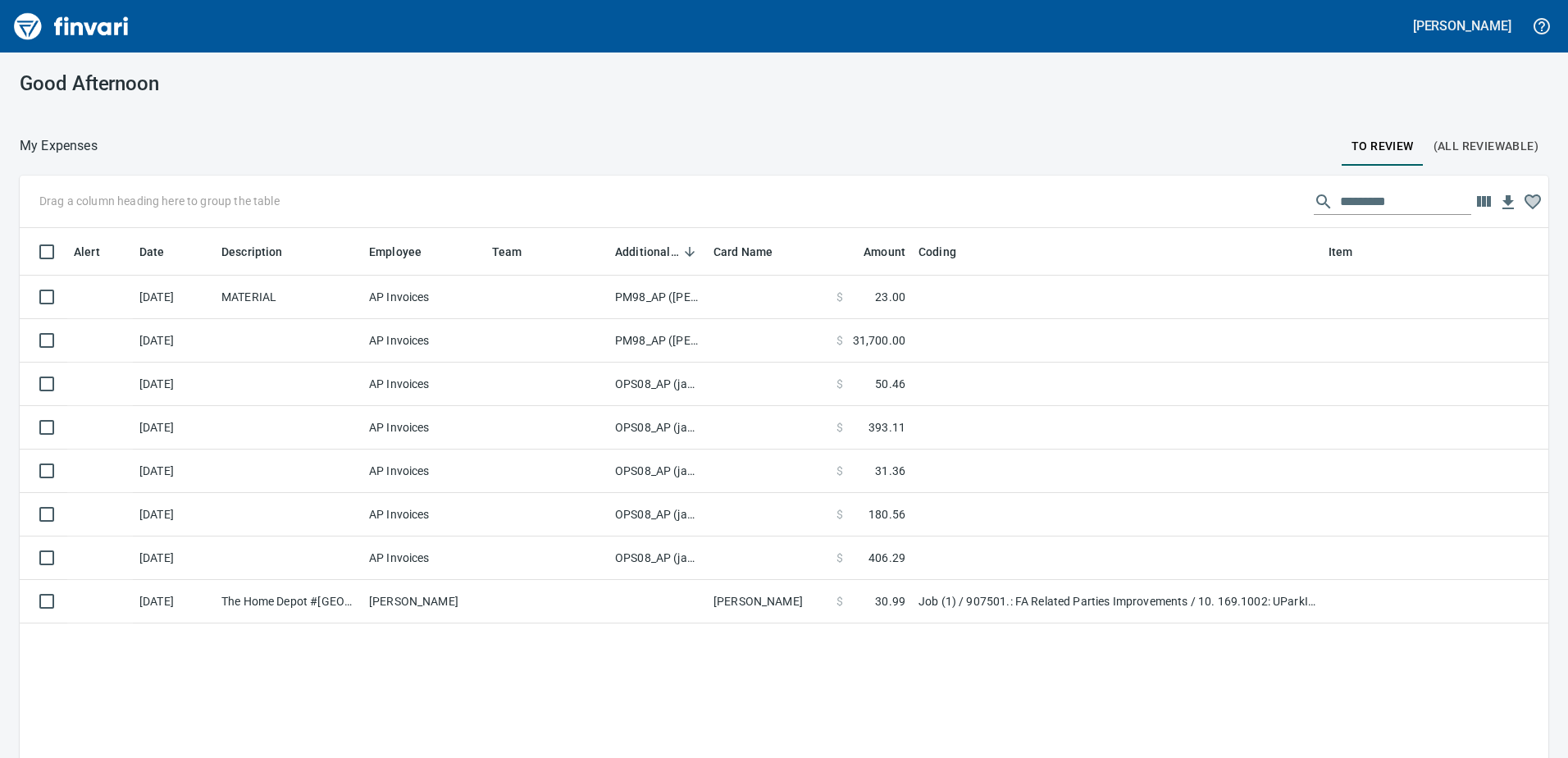
scroll to position [565, 1502]
